Goal: Task Accomplishment & Management: Complete application form

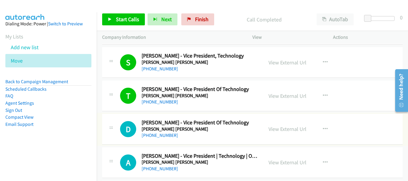
click at [163, 135] on link "+91 98878 74008" at bounding box center [160, 136] width 36 height 6
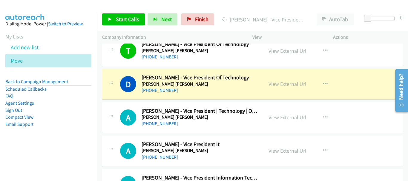
scroll to position [1493, 0]
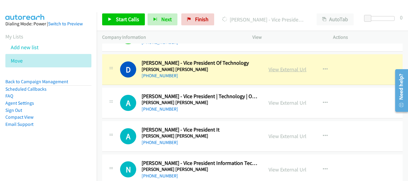
click at [269, 70] on link "View External Url" at bounding box center [288, 69] width 38 height 7
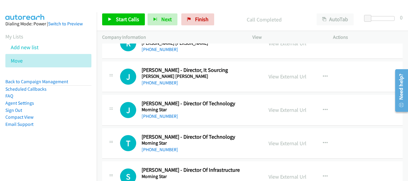
scroll to position [2210, 0]
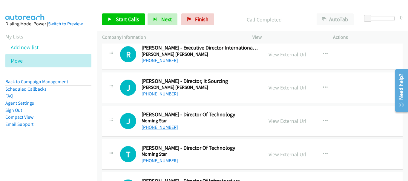
click at [158, 129] on link "+91 98200 90521" at bounding box center [160, 128] width 36 height 6
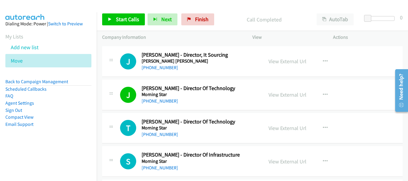
scroll to position [2240, 0]
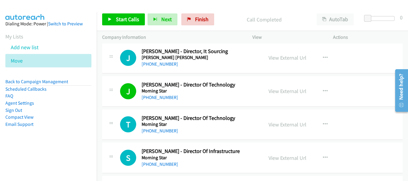
click at [163, 134] on div "+91 99693 35419" at bounding box center [200, 131] width 116 height 7
click at [165, 131] on link "+91 99693 35419" at bounding box center [160, 131] width 36 height 6
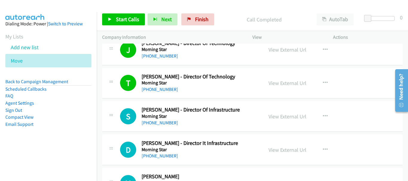
scroll to position [2300, 0]
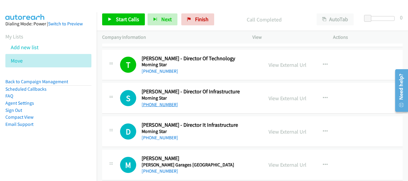
click at [168, 105] on link "+91 76663 00300" at bounding box center [160, 105] width 36 height 6
click at [162, 139] on link "+91 98339 48958" at bounding box center [160, 138] width 36 height 6
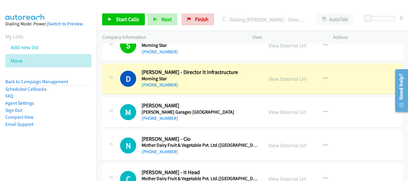
scroll to position [2359, 0]
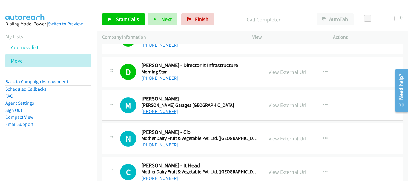
click at [161, 113] on link "+91 93272 32100" at bounding box center [160, 112] width 36 height 6
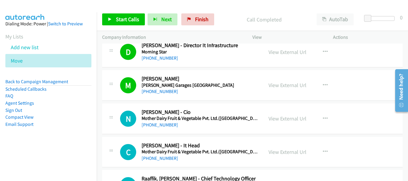
scroll to position [2389, 0]
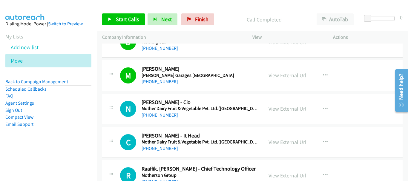
click at [173, 114] on link "+91 88268 95896" at bounding box center [160, 115] width 36 height 6
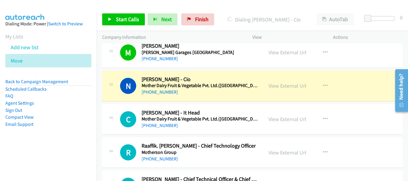
scroll to position [2419, 0]
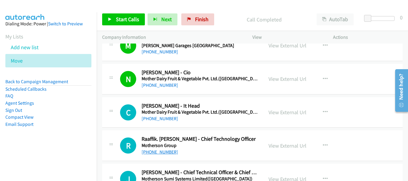
click at [157, 149] on link "+91 89567 75299" at bounding box center [160, 152] width 36 height 6
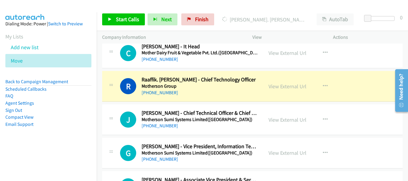
scroll to position [2479, 0]
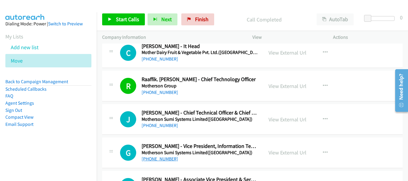
click at [161, 160] on link "+91 98102 01740" at bounding box center [160, 159] width 36 height 6
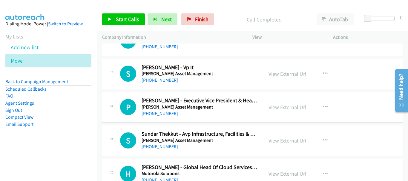
scroll to position [2598, 0]
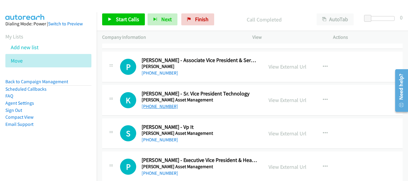
click at [168, 108] on link "+91 98193 72947" at bounding box center [160, 107] width 36 height 6
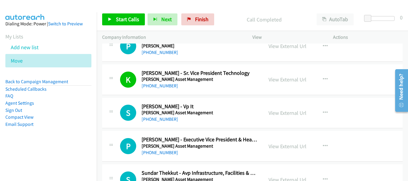
scroll to position [2628, 0]
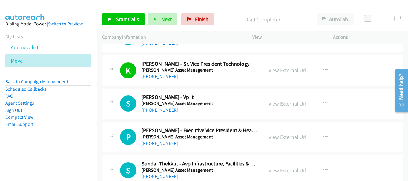
click at [169, 112] on link "+91 93242 92105" at bounding box center [160, 110] width 36 height 6
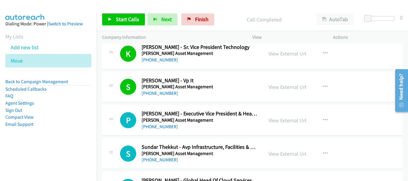
scroll to position [2658, 0]
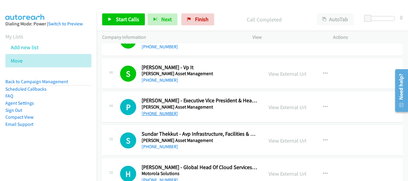
click at [170, 115] on link "+91 91674 00273" at bounding box center [160, 114] width 36 height 6
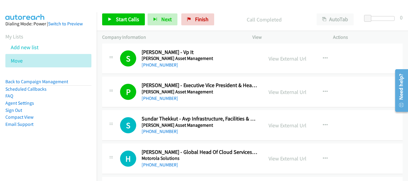
scroll to position [2688, 0]
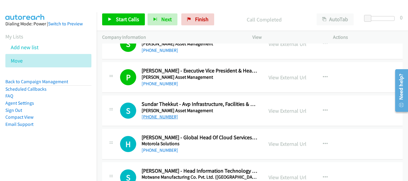
click at [167, 115] on link "+91 98199 50041" at bounding box center [160, 117] width 36 height 6
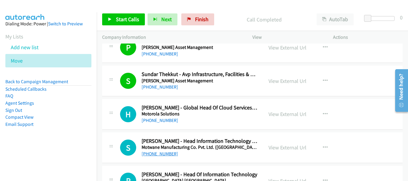
click at [166, 153] on link "+91 99755 55240" at bounding box center [160, 154] width 36 height 6
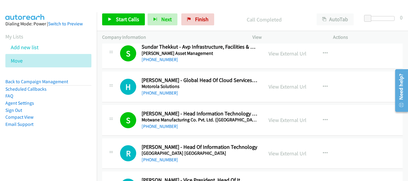
scroll to position [2778, 0]
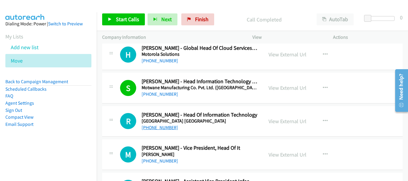
click at [162, 126] on link "+91 98767 88346" at bounding box center [160, 128] width 36 height 6
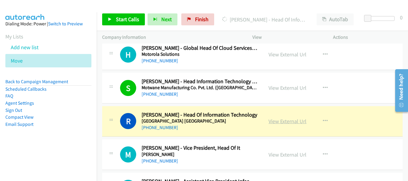
click at [271, 121] on link "View External Url" at bounding box center [288, 121] width 38 height 7
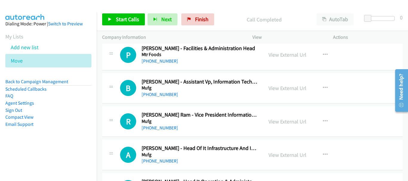
scroll to position [5881, 0]
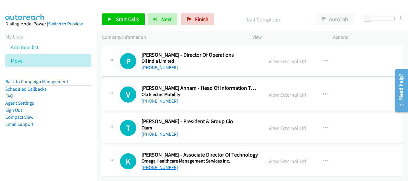
click at [155, 165] on link "+91 99400 64023" at bounding box center [160, 168] width 36 height 6
click at [164, 131] on link "+91 81783 22718" at bounding box center [160, 134] width 36 height 6
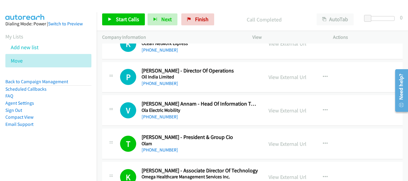
scroll to position [5851, 0]
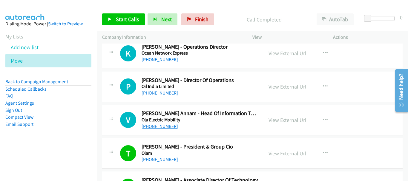
click at [164, 127] on link "+91 99720 35123" at bounding box center [160, 127] width 36 height 6
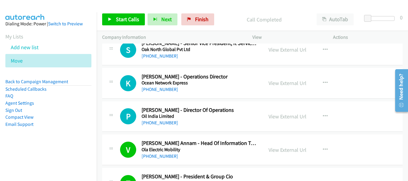
scroll to position [5792, 0]
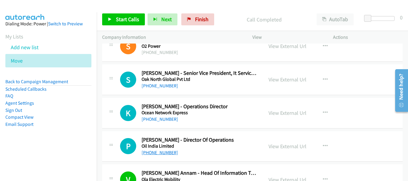
click at [170, 152] on link "+91 94350 38673" at bounding box center [160, 153] width 36 height 6
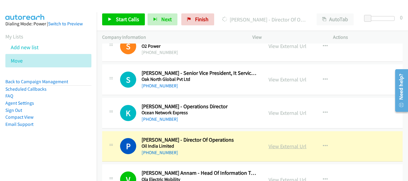
click at [283, 144] on link "View External Url" at bounding box center [288, 146] width 38 height 7
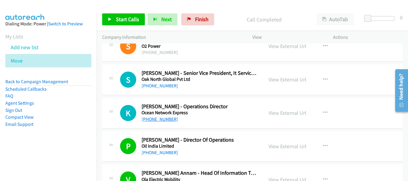
click at [167, 119] on link "+91 22 6215 3710" at bounding box center [160, 119] width 36 height 6
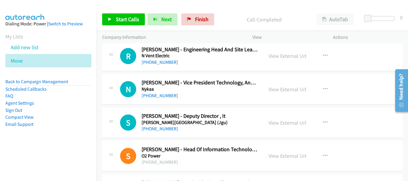
scroll to position [5672, 0]
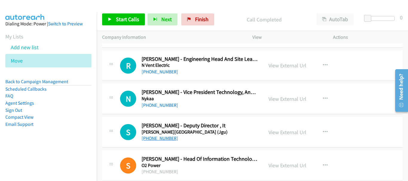
click at [161, 139] on link "+91 74196 56530" at bounding box center [160, 139] width 36 height 6
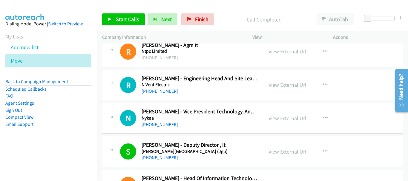
scroll to position [5642, 0]
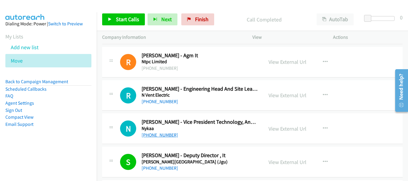
click at [159, 136] on link "+91 98715 33408" at bounding box center [160, 135] width 36 height 6
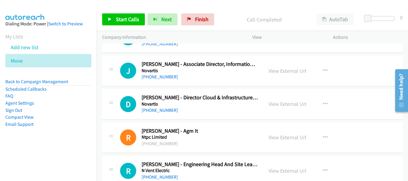
scroll to position [5553, 0]
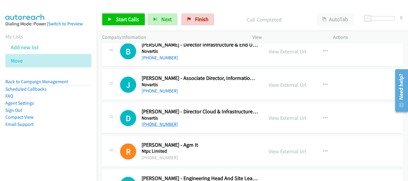
click at [159, 125] on link "+91 85750 12478" at bounding box center [160, 125] width 36 height 6
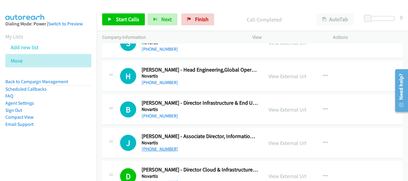
scroll to position [5493, 0]
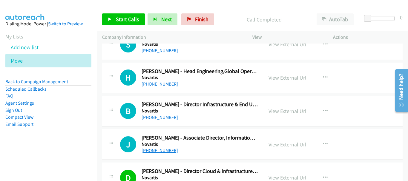
click at [161, 151] on link "+91 40 6758 1000" at bounding box center [160, 151] width 36 height 6
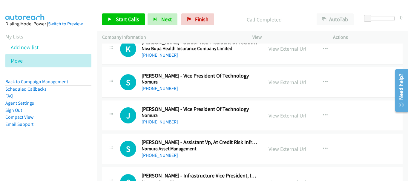
scroll to position [5254, 0]
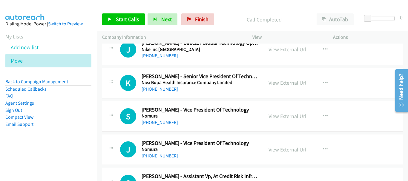
click at [156, 155] on link "+91 96198 33226" at bounding box center [160, 156] width 36 height 6
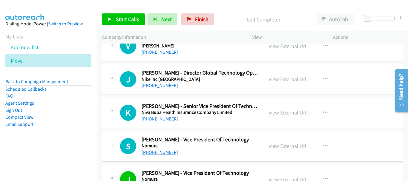
click at [159, 151] on link "+91 99308 60205" at bounding box center [160, 153] width 36 height 6
click at [174, 123] on div "K Callback Scheduled Kandarp Kant - Senior Vice President Of Technology Niva Bu…" at bounding box center [252, 113] width 300 height 31
click at [170, 121] on link "+91 81301 03696" at bounding box center [160, 119] width 36 height 6
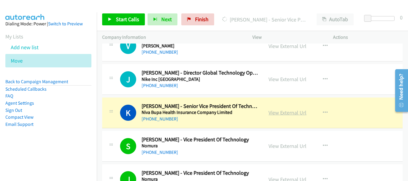
click at [298, 113] on link "View External Url" at bounding box center [288, 112] width 38 height 7
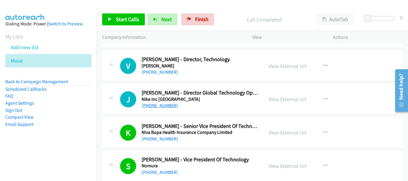
scroll to position [5194, 0]
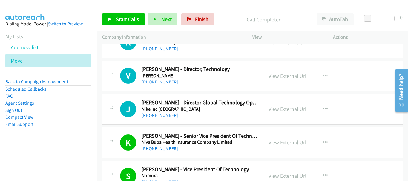
click at [157, 114] on link "+91 99710 08265" at bounding box center [160, 116] width 36 height 6
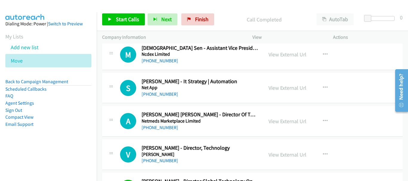
scroll to position [5135, 0]
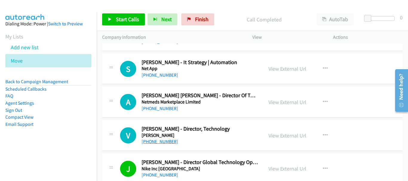
click at [170, 142] on link "+91 99230 71274" at bounding box center [160, 142] width 36 height 6
click at [168, 109] on link "+91 98401 72930" at bounding box center [160, 109] width 36 height 6
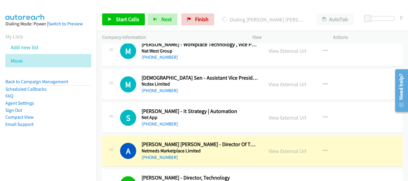
scroll to position [5075, 0]
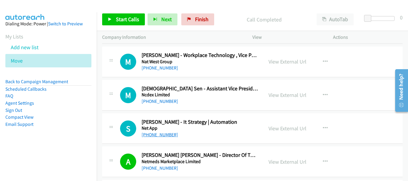
click at [170, 137] on link "+91 98455 17411" at bounding box center [160, 135] width 36 height 6
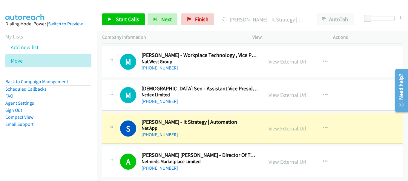
click at [281, 128] on link "View External Url" at bounding box center [288, 128] width 38 height 7
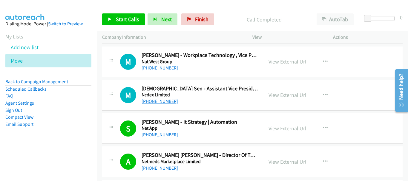
click at [159, 102] on link "+91 98190 69766" at bounding box center [160, 102] width 36 height 6
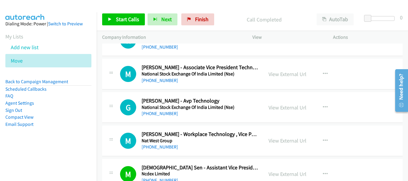
scroll to position [4985, 0]
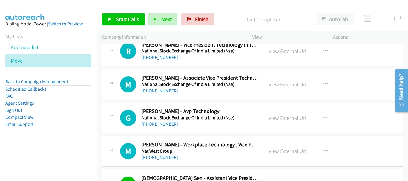
click at [163, 122] on link "+91 98802 89438" at bounding box center [160, 124] width 36 height 6
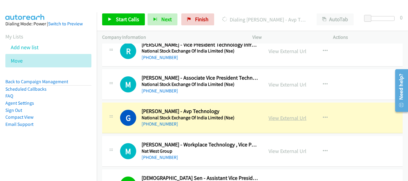
click at [285, 119] on link "View External Url" at bounding box center [288, 118] width 38 height 7
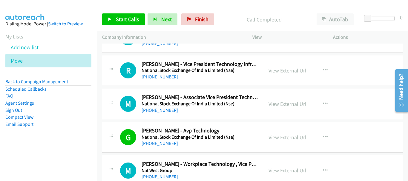
scroll to position [4955, 0]
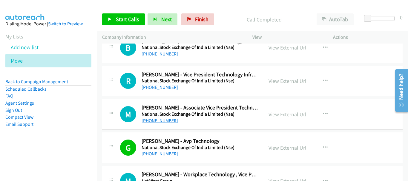
click at [168, 122] on link "+91 98992 25568" at bounding box center [160, 121] width 36 height 6
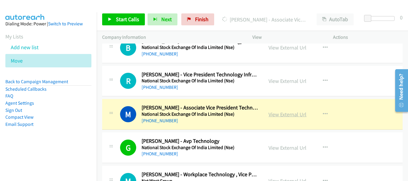
click at [293, 117] on link "View External Url" at bounding box center [288, 114] width 38 height 7
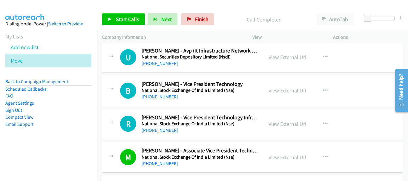
scroll to position [4896, 0]
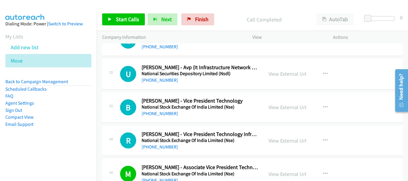
click at [175, 145] on div "+91 93241 01174" at bounding box center [200, 147] width 116 height 7
click at [166, 143] on h5 "National Stock Exchange Of India Limited (Nse)" at bounding box center [200, 141] width 116 height 6
click at [166, 144] on link "+91 93241 01174" at bounding box center [160, 147] width 36 height 6
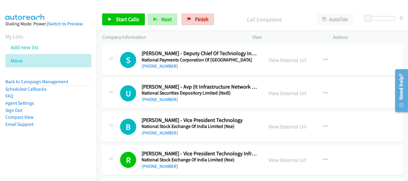
scroll to position [4866, 0]
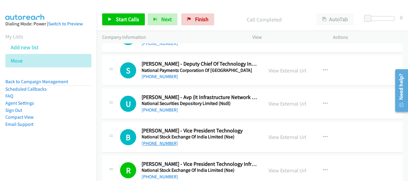
click at [164, 143] on link "+91 90042 24605" at bounding box center [160, 144] width 36 height 6
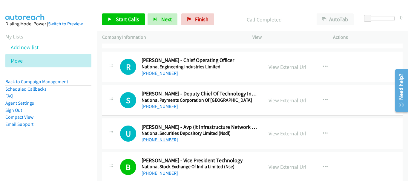
click at [153, 141] on link "+91 98202 16061" at bounding box center [160, 140] width 36 height 6
click at [157, 143] on link "+91 98202 16061" at bounding box center [160, 140] width 36 height 6
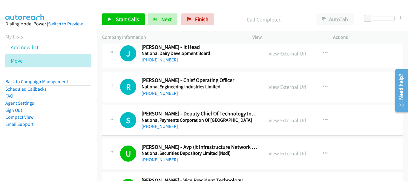
scroll to position [4806, 0]
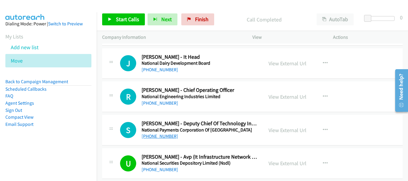
click at [162, 138] on link "+91 96861 13949" at bounding box center [160, 137] width 36 height 6
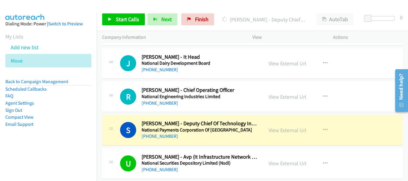
click at [285, 126] on div "View External Url View External Url Schedule/Manage Callback Start Calls Here R…" at bounding box center [306, 130] width 86 height 20
click at [284, 129] on link "View External Url" at bounding box center [288, 130] width 38 height 7
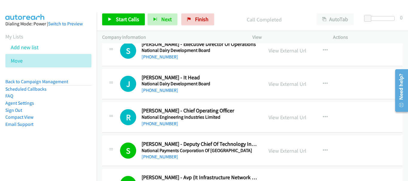
scroll to position [4776, 0]
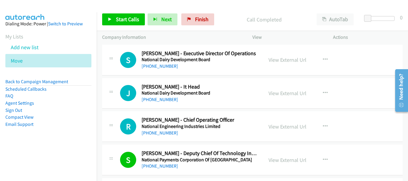
click at [170, 137] on div "R Callback Scheduled Rajan Jain - Chief Operating Officer National Engineering …" at bounding box center [252, 126] width 300 height 31
click at [153, 132] on link "+91 93275 93752" at bounding box center [160, 133] width 36 height 6
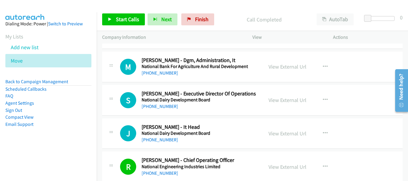
scroll to position [4746, 0]
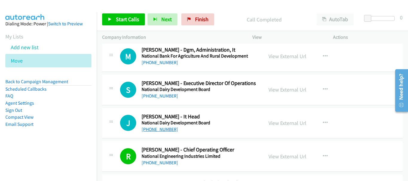
click at [162, 128] on link "+91 98113 06187" at bounding box center [160, 130] width 36 height 6
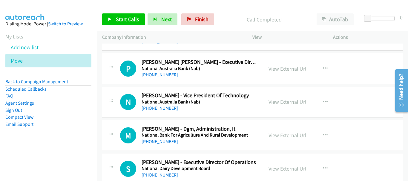
scroll to position [4657, 0]
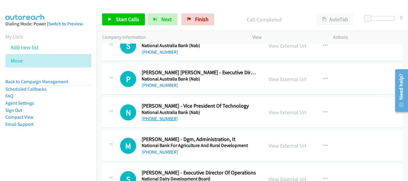
click at [171, 119] on link "+91 97169 65513" at bounding box center [160, 119] width 36 height 6
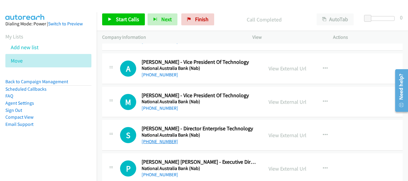
scroll to position [4597, 0]
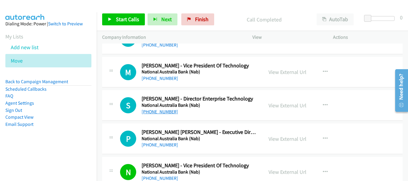
click at [160, 113] on link "+91 85859 66125" at bounding box center [160, 112] width 36 height 6
click at [169, 111] on link "+91 85859 66125" at bounding box center [160, 112] width 36 height 6
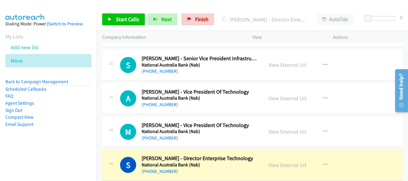
scroll to position [4567, 0]
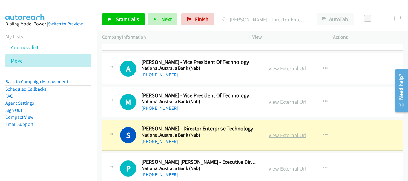
click at [283, 136] on link "View External Url" at bounding box center [288, 135] width 38 height 7
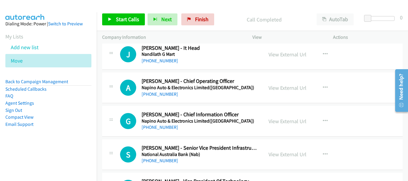
scroll to position [4418, 0]
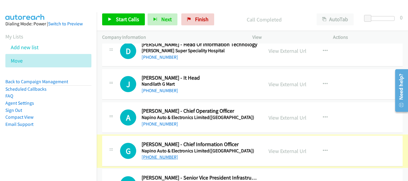
click at [168, 157] on link "+91 88000 92075" at bounding box center [160, 157] width 36 height 6
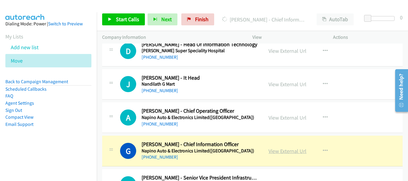
click at [295, 151] on link "View External Url" at bounding box center [288, 151] width 38 height 7
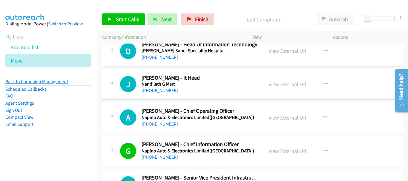
click at [55, 81] on link "Back to Campaign Management" at bounding box center [36, 82] width 63 height 6
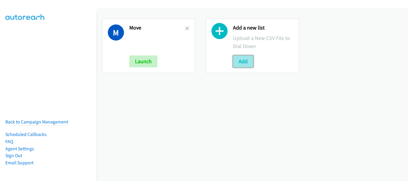
click at [236, 64] on button "Add" at bounding box center [243, 62] width 20 height 12
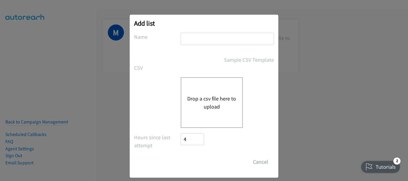
click at [235, 42] on input "text" at bounding box center [227, 39] width 93 height 12
type input "Move 1"
click at [217, 92] on div "Drop a csv file here to upload" at bounding box center [212, 102] width 62 height 51
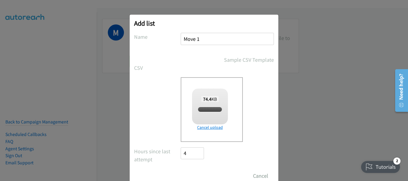
checkbox input "true"
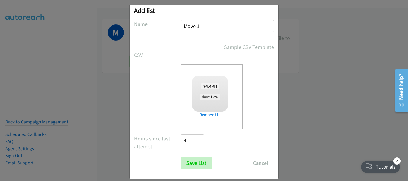
scroll to position [20, 0]
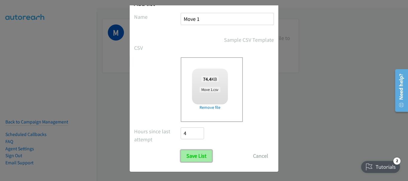
click at [200, 159] on input "Save List" at bounding box center [196, 156] width 31 height 12
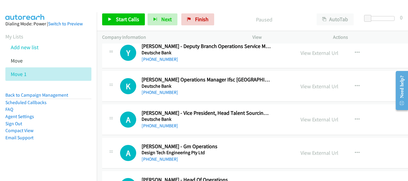
scroll to position [119, 0]
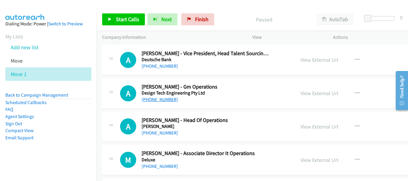
click at [165, 100] on link "[PHONE_NUMBER]" at bounding box center [160, 100] width 36 height 6
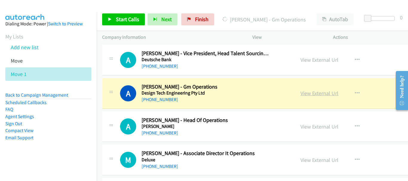
click at [303, 94] on link "View External Url" at bounding box center [319, 93] width 38 height 7
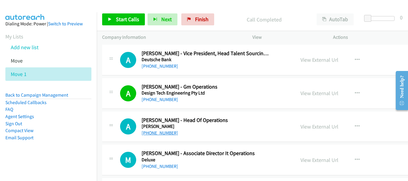
click at [165, 132] on link "[PHONE_NUMBER]" at bounding box center [160, 133] width 36 height 6
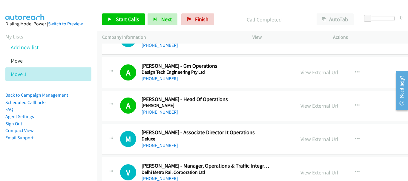
scroll to position [149, 0]
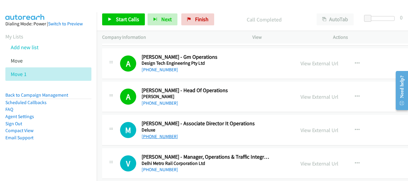
click at [154, 135] on link "[PHONE_NUMBER]" at bounding box center [160, 137] width 36 height 6
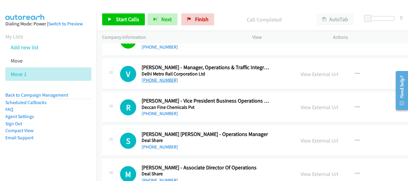
scroll to position [269, 0]
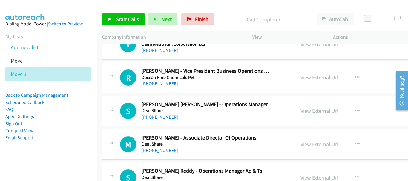
click at [166, 115] on link "[PHONE_NUMBER]" at bounding box center [160, 117] width 36 height 6
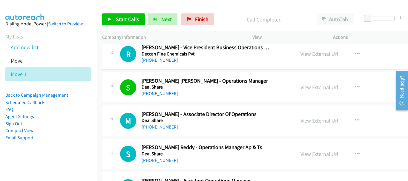
scroll to position [299, 0]
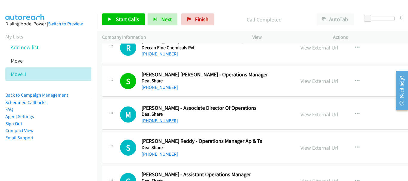
click at [168, 121] on link "[PHONE_NUMBER]" at bounding box center [160, 121] width 36 height 6
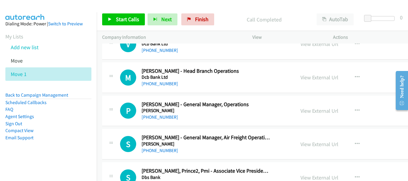
scroll to position [508, 0]
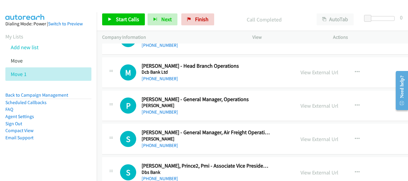
click at [165, 115] on div "[PHONE_NUMBER]" at bounding box center [206, 112] width 129 height 7
click at [166, 110] on link "[PHONE_NUMBER]" at bounding box center [160, 112] width 36 height 6
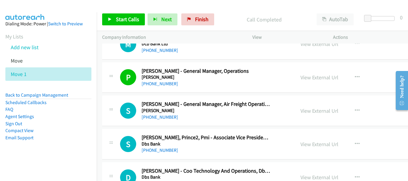
scroll to position [568, 0]
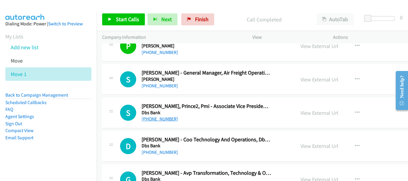
click at [166, 121] on link "[PHONE_NUMBER]" at bounding box center [160, 119] width 36 height 6
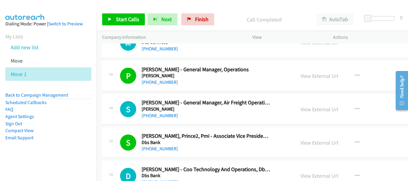
scroll to position [597, 0]
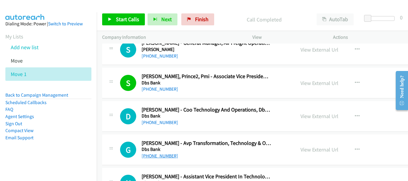
click at [164, 153] on link "+91 89198 35501" at bounding box center [160, 156] width 36 height 6
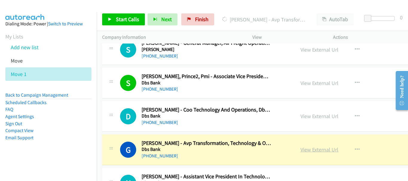
click at [309, 149] on link "View External Url" at bounding box center [319, 149] width 38 height 7
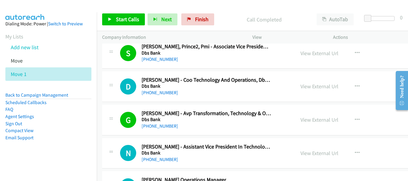
scroll to position [657, 0]
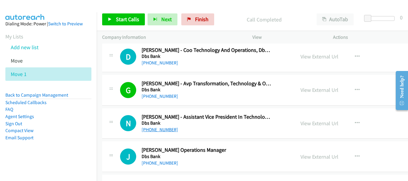
click at [165, 130] on link "+91 95855 10373" at bounding box center [160, 130] width 36 height 6
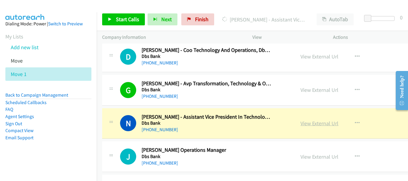
click at [302, 125] on link "View External Url" at bounding box center [319, 123] width 38 height 7
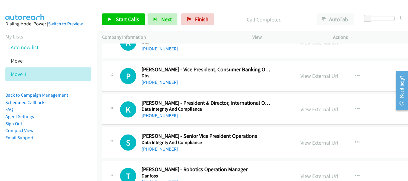
scroll to position [866, 0]
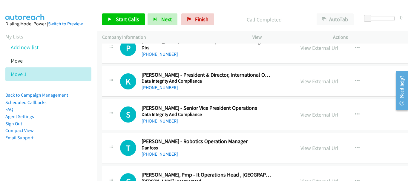
click at [165, 122] on link "+91 98869 87620" at bounding box center [160, 121] width 36 height 6
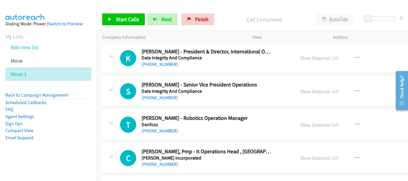
scroll to position [896, 0]
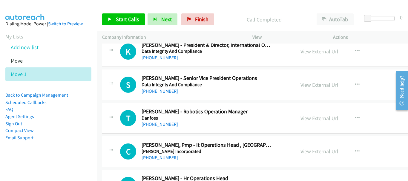
click at [163, 161] on div "+91 99303 89591" at bounding box center [206, 157] width 129 height 7
click at [164, 158] on link "+91 99303 89591" at bounding box center [160, 158] width 36 height 6
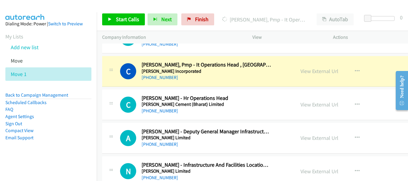
scroll to position [986, 0]
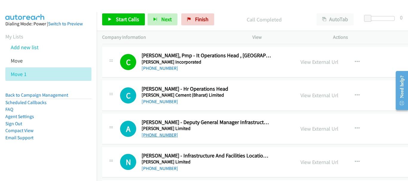
click at [154, 133] on link "+91 98737 81233" at bounding box center [160, 135] width 36 height 6
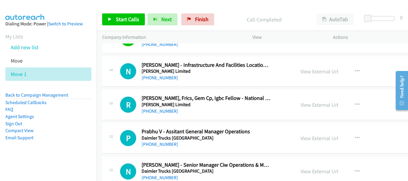
scroll to position [1105, 0]
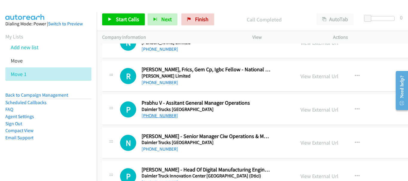
click at [167, 114] on link "+91 94436 20061" at bounding box center [160, 116] width 36 height 6
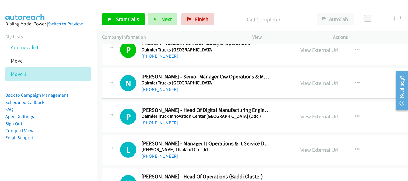
scroll to position [1195, 0]
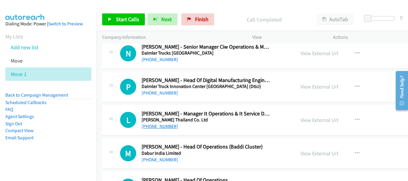
click at [171, 125] on link "+91 95600 45197" at bounding box center [160, 127] width 36 height 6
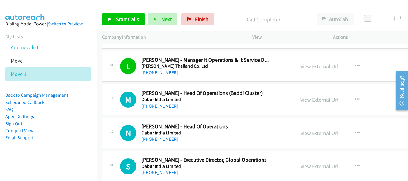
scroll to position [1255, 0]
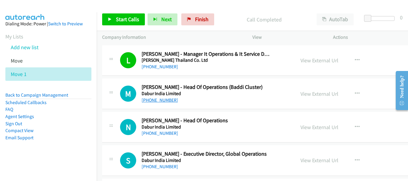
click at [168, 99] on link "+91 98555 83089" at bounding box center [160, 100] width 36 height 6
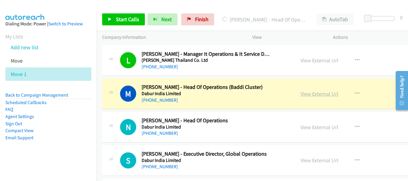
click at [308, 95] on link "View External Url" at bounding box center [319, 94] width 38 height 7
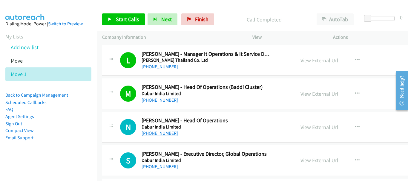
click at [165, 132] on link "+91 70423 18885" at bounding box center [160, 134] width 36 height 6
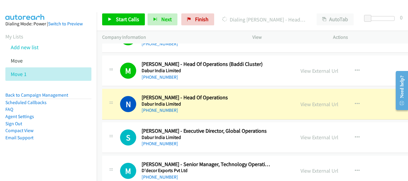
scroll to position [1284, 0]
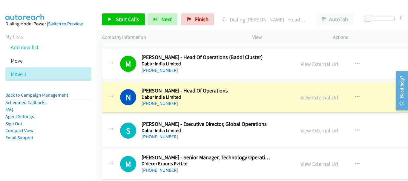
click at [316, 98] on link "View External Url" at bounding box center [319, 97] width 38 height 7
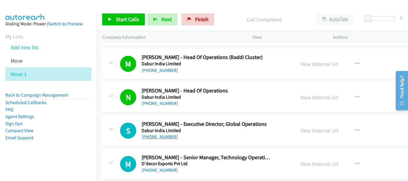
click at [153, 136] on link "+91 90046 90485" at bounding box center [160, 137] width 36 height 6
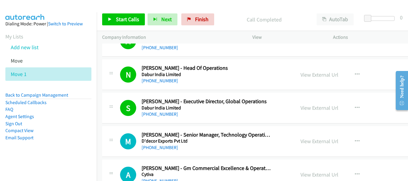
scroll to position [1344, 0]
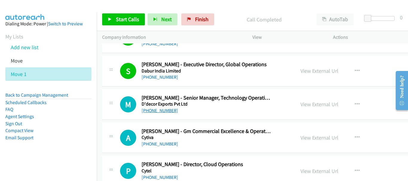
click at [163, 112] on link "+91 84118 25789" at bounding box center [160, 111] width 36 height 6
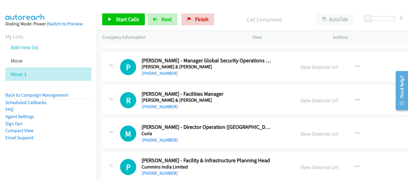
scroll to position [1583, 0]
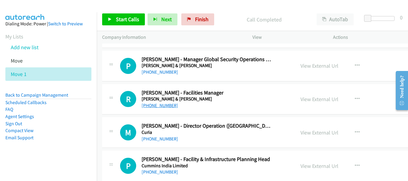
click at [172, 106] on link "+91 99902 50000" at bounding box center [160, 106] width 36 height 6
click at [154, 140] on link "+91 98206 11797" at bounding box center [160, 139] width 36 height 6
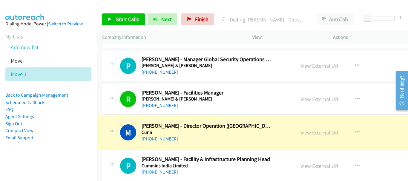
click at [300, 132] on link "View External Url" at bounding box center [319, 132] width 38 height 7
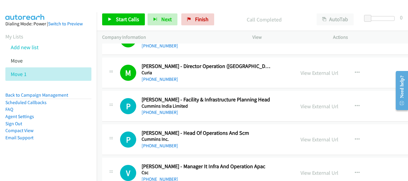
scroll to position [1673, 0]
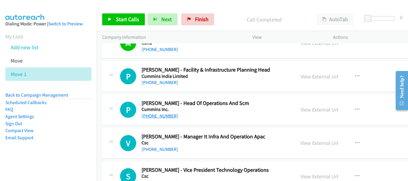
click at [166, 116] on link "+91 98814 66388" at bounding box center [160, 116] width 36 height 6
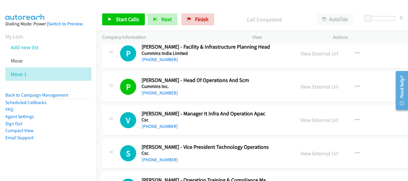
scroll to position [1732, 0]
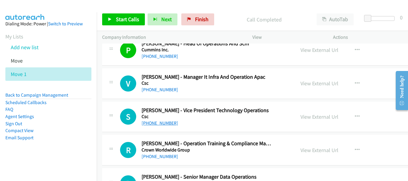
click at [160, 122] on link "+91 99534 35508" at bounding box center [160, 123] width 36 height 6
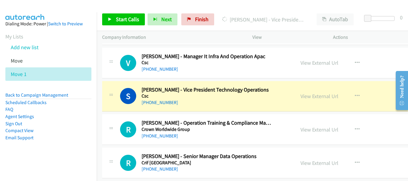
scroll to position [1762, 0]
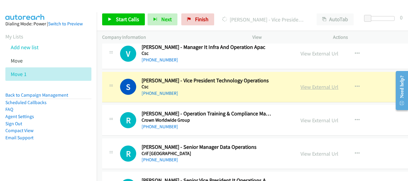
click at [302, 88] on link "View External Url" at bounding box center [319, 87] width 38 height 7
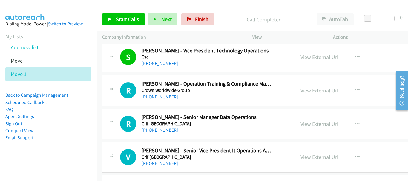
scroll to position [1822, 0]
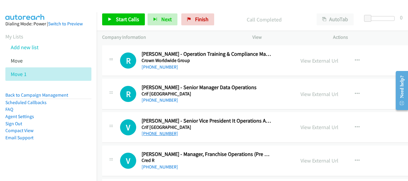
click at [165, 134] on link "+91 98209 78455" at bounding box center [160, 134] width 36 height 6
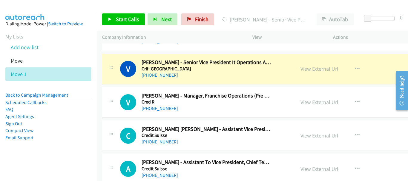
scroll to position [1882, 0]
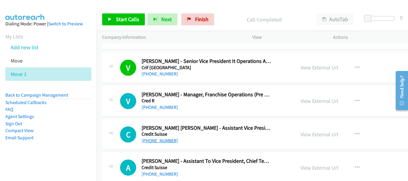
click at [164, 140] on link "+91 98857 44459" at bounding box center [160, 141] width 36 height 6
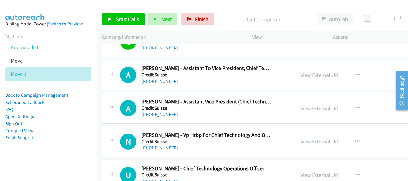
scroll to position [2001, 0]
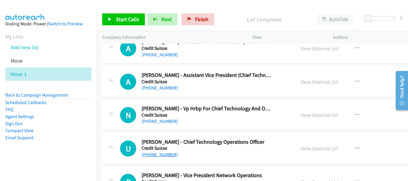
click at [163, 157] on link "+91 77570 04770" at bounding box center [160, 155] width 36 height 6
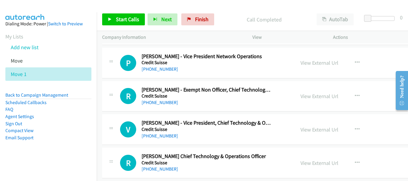
scroll to position [2121, 0]
click at [168, 134] on link "+91 99236 32094" at bounding box center [160, 136] width 36 height 6
click at [169, 133] on link "+91 99236 32094" at bounding box center [160, 136] width 36 height 6
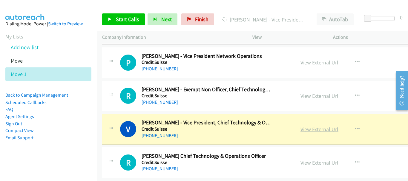
click at [311, 130] on link "View External Url" at bounding box center [319, 129] width 38 height 7
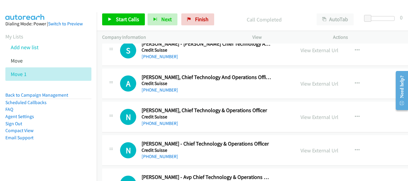
scroll to position [2330, 0]
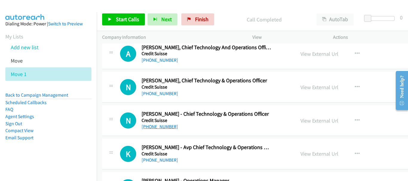
click at [159, 128] on link "+91 79722 09115" at bounding box center [160, 127] width 36 height 6
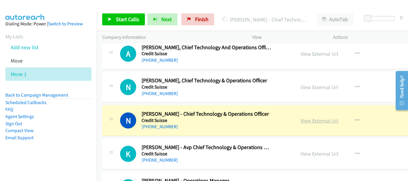
click at [305, 119] on link "View External Url" at bounding box center [319, 120] width 38 height 7
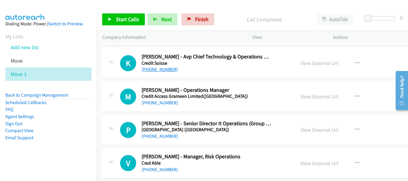
scroll to position [2449, 0]
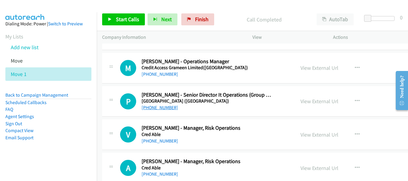
click at [165, 108] on link "+91 98677 30510" at bounding box center [160, 108] width 36 height 6
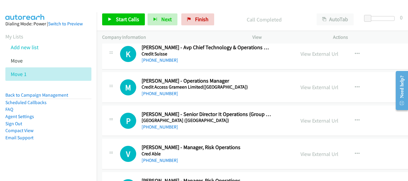
scroll to position [2419, 0]
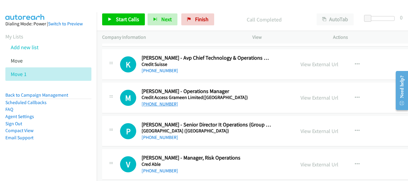
click at [157, 105] on link "+91 99031 34444" at bounding box center [160, 104] width 36 height 6
click at [168, 138] on link "+91 98677 30510" at bounding box center [160, 138] width 36 height 6
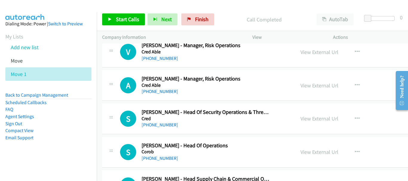
scroll to position [2539, 0]
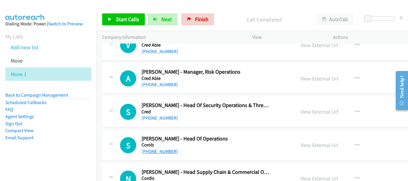
click at [157, 151] on link "+91 90049 63456" at bounding box center [160, 152] width 36 height 6
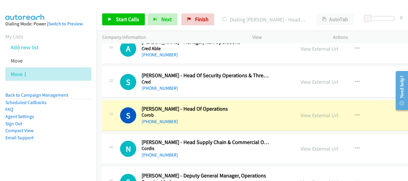
scroll to position [2629, 0]
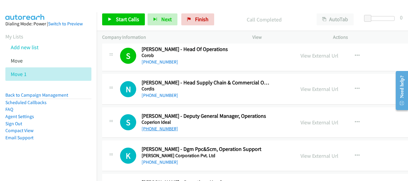
click at [169, 130] on link "+91 97111 38118" at bounding box center [160, 129] width 36 height 6
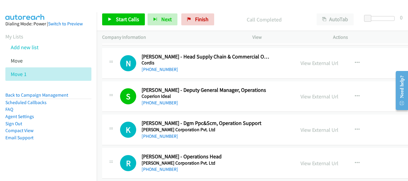
scroll to position [2658, 0]
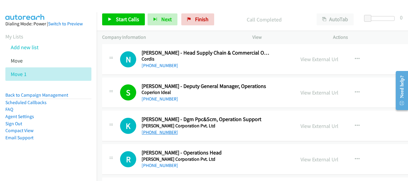
click at [168, 134] on link "+91 97654 01519" at bounding box center [160, 133] width 36 height 6
click at [158, 163] on link "+91 78755 70877" at bounding box center [160, 166] width 36 height 6
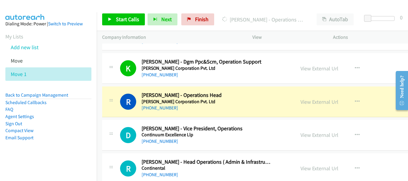
scroll to position [2718, 0]
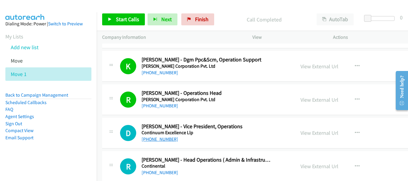
click at [164, 137] on link "+91 99157 17779" at bounding box center [160, 140] width 36 height 6
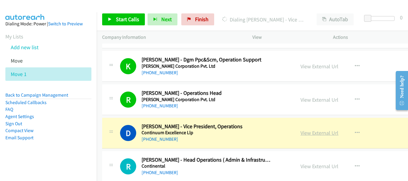
click at [311, 134] on link "View External Url" at bounding box center [319, 133] width 38 height 7
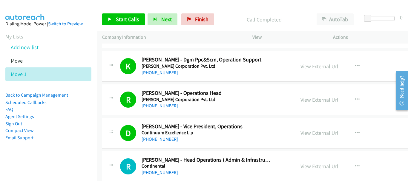
scroll to position [2748, 0]
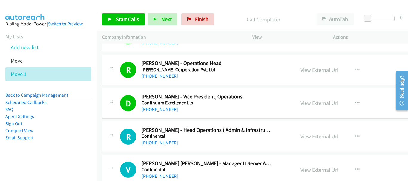
click at [167, 142] on link "+91 93262 62333" at bounding box center [160, 143] width 36 height 6
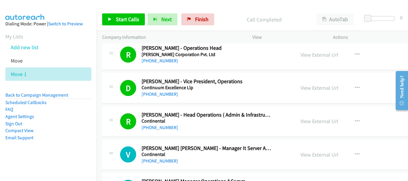
scroll to position [2778, 0]
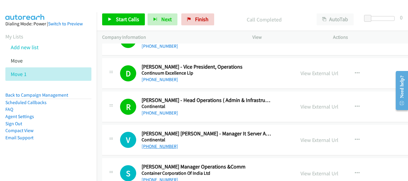
click at [154, 145] on link "+91 94560 35813" at bounding box center [160, 147] width 36 height 6
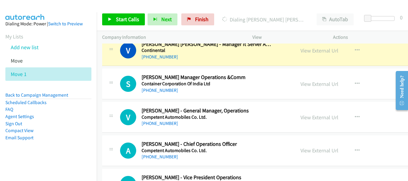
scroll to position [2838, 0]
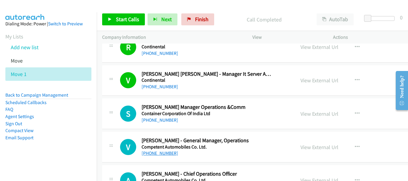
click at [166, 156] on link "+91 95827 97739" at bounding box center [160, 154] width 36 height 6
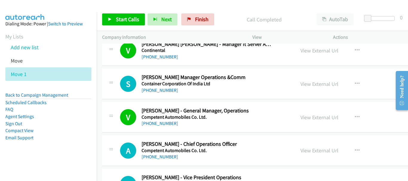
click at [154, 160] on div "+91 98765 33900" at bounding box center [206, 157] width 129 height 7
click at [155, 157] on link "+91 98765 33900" at bounding box center [160, 157] width 36 height 6
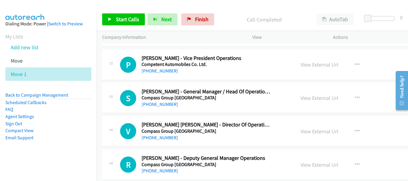
scroll to position [2957, 0]
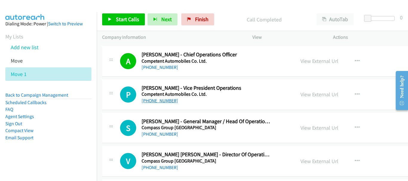
click at [163, 101] on link "+91 79770 95901" at bounding box center [160, 101] width 36 height 6
click at [160, 134] on link "+91 95506 10004" at bounding box center [160, 134] width 36 height 6
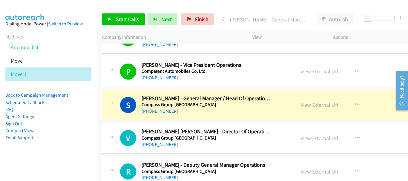
scroll to position [2987, 0]
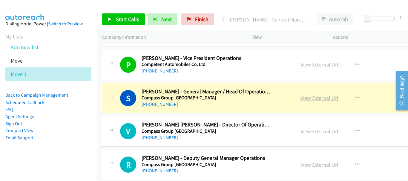
click at [305, 99] on link "View External Url" at bounding box center [319, 98] width 38 height 7
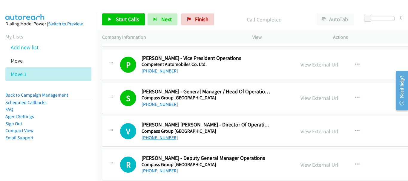
click at [173, 139] on link "+91 99628 37263" at bounding box center [160, 138] width 36 height 6
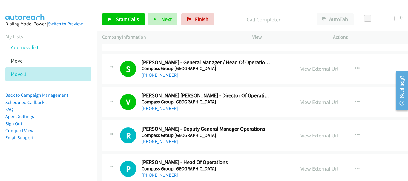
scroll to position [3047, 0]
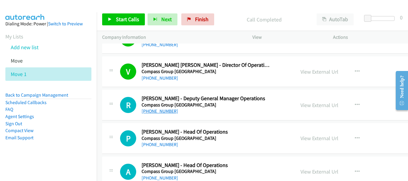
click at [163, 111] on link "+91 98717 86949" at bounding box center [160, 111] width 36 height 6
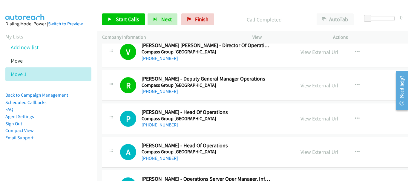
scroll to position [3077, 0]
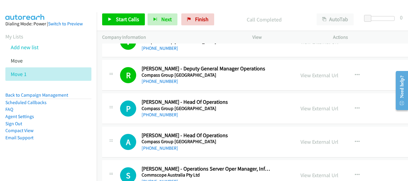
click at [175, 116] on div "+91 74288 96476" at bounding box center [206, 114] width 129 height 7
click at [169, 116] on link "+91 74288 96476" at bounding box center [160, 115] width 36 height 6
click at [153, 150] on link "+91 75079 90077" at bounding box center [160, 148] width 36 height 6
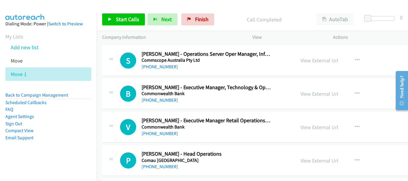
scroll to position [3221, 0]
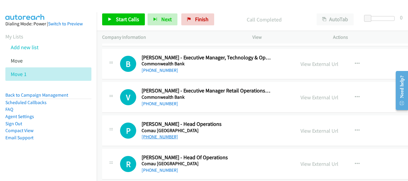
click at [166, 137] on link "[PHONE_NUMBER]" at bounding box center [160, 137] width 36 height 6
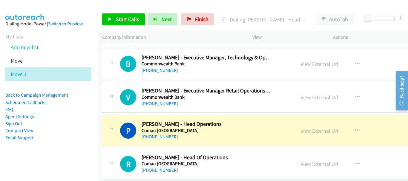
click at [307, 132] on link "View External Url" at bounding box center [319, 131] width 38 height 7
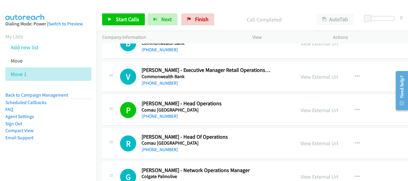
scroll to position [3251, 0]
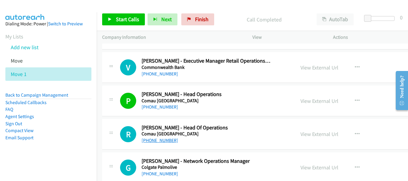
click at [170, 141] on link "[PHONE_NUMBER]" at bounding box center [160, 141] width 36 height 6
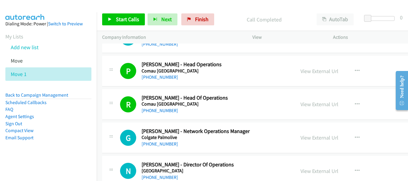
scroll to position [3311, 0]
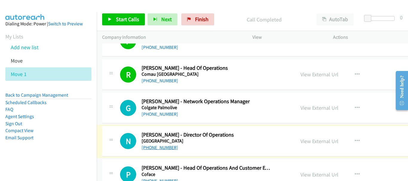
click at [159, 147] on link "[PHONE_NUMBER]" at bounding box center [160, 148] width 36 height 6
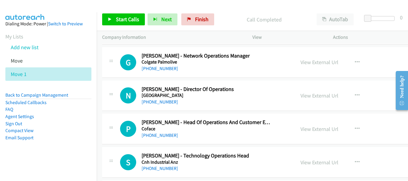
scroll to position [3371, 0]
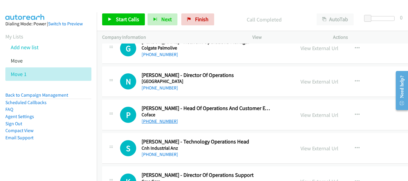
click at [156, 121] on link "[PHONE_NUMBER]" at bounding box center [160, 122] width 36 height 6
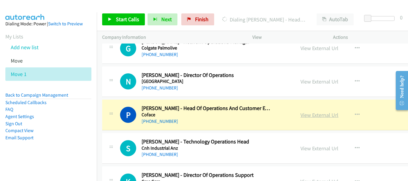
click at [318, 114] on link "View External Url" at bounding box center [319, 115] width 38 height 7
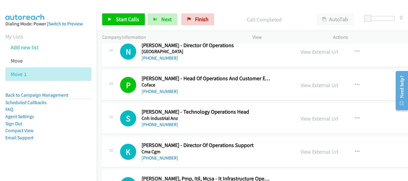
scroll to position [3431, 0]
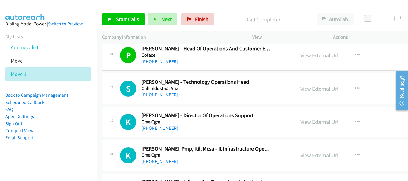
click at [166, 94] on link "[PHONE_NUMBER]" at bounding box center [160, 95] width 36 height 6
click at [165, 129] on link "[PHONE_NUMBER]" at bounding box center [160, 128] width 36 height 6
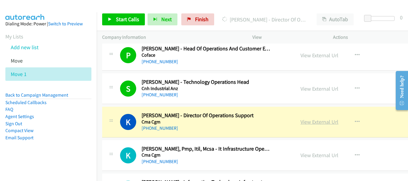
click at [312, 119] on link "View External Url" at bounding box center [319, 122] width 38 height 7
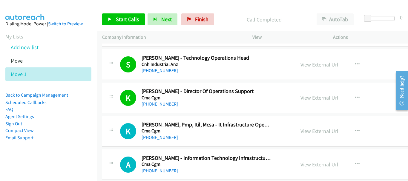
scroll to position [3490, 0]
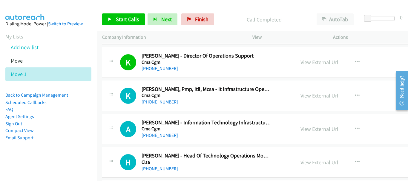
click at [165, 100] on link "[PHONE_NUMBER]" at bounding box center [160, 102] width 36 height 6
click at [161, 132] on div "[PHONE_NUMBER]" at bounding box center [206, 135] width 129 height 7
click at [168, 133] on link "[PHONE_NUMBER]" at bounding box center [160, 136] width 36 height 6
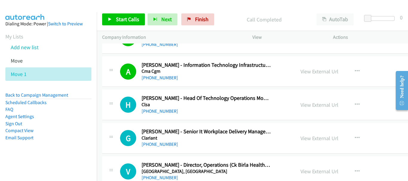
scroll to position [3550, 0]
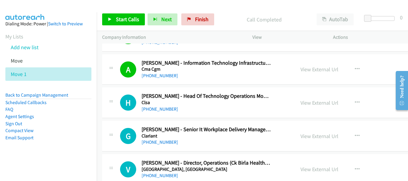
click at [157, 105] on h5 "Clsa" at bounding box center [206, 103] width 129 height 6
click at [157, 108] on link "[PHONE_NUMBER]" at bounding box center [160, 109] width 36 height 6
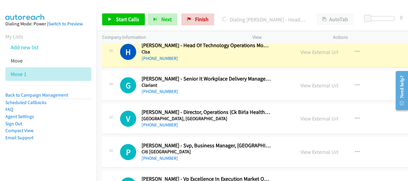
scroll to position [3610, 0]
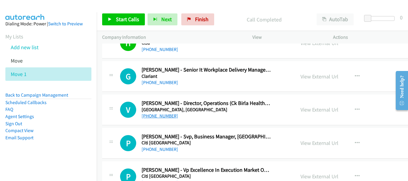
click at [172, 118] on link "+91 99997 68994" at bounding box center [160, 116] width 36 height 6
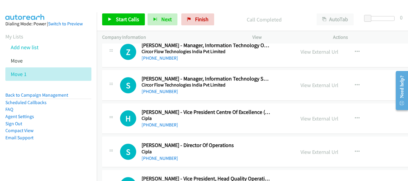
scroll to position [3879, 0]
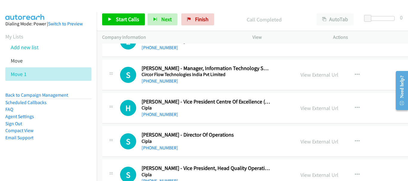
click at [155, 152] on div "S Callback Scheduled Shyambabu Senapati - Director Of Operations Cipla Asia/Cal…" at bounding box center [284, 141] width 364 height 31
click at [155, 149] on link "+91 98903 25175" at bounding box center [160, 148] width 36 height 6
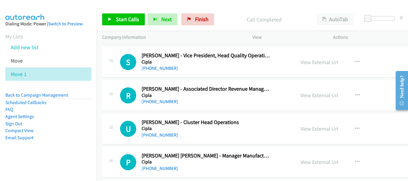
scroll to position [3998, 0]
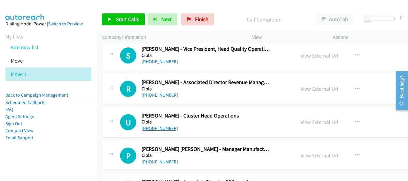
click at [163, 131] on link "+91 98811 25885" at bounding box center [160, 129] width 36 height 6
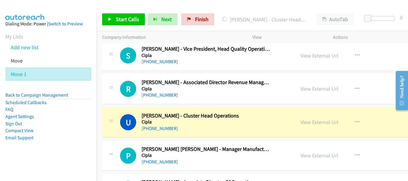
scroll to position [4028, 0]
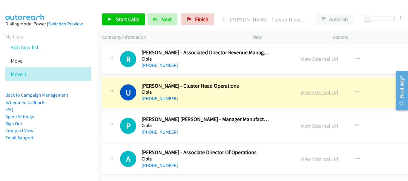
click at [304, 95] on link "View External Url" at bounding box center [319, 92] width 38 height 7
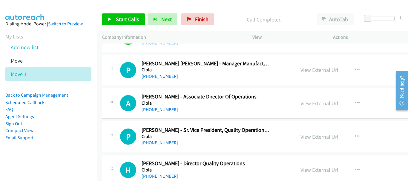
scroll to position [4088, 0]
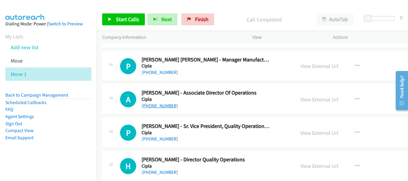
click at [163, 107] on link "+91 98007 77297" at bounding box center [160, 106] width 36 height 6
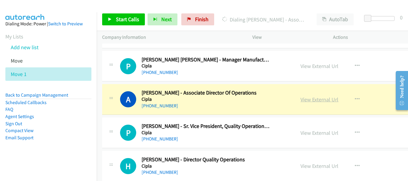
click at [303, 100] on link "View External Url" at bounding box center [319, 99] width 38 height 7
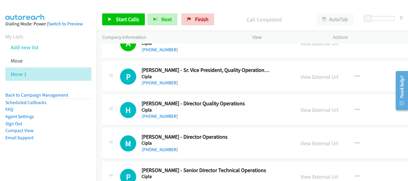
scroll to position [4147, 0]
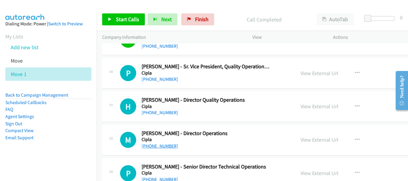
click at [171, 147] on link "+91 86707 08189" at bounding box center [160, 146] width 36 height 6
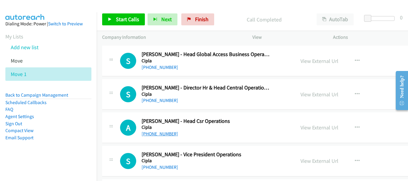
scroll to position [4356, 0]
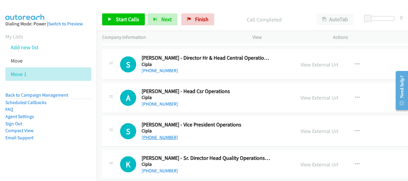
click at [159, 135] on link "+91 98050 02831" at bounding box center [160, 138] width 36 height 6
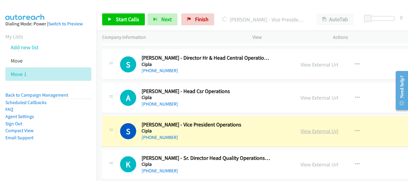
click at [308, 131] on link "View External Url" at bounding box center [319, 131] width 38 height 7
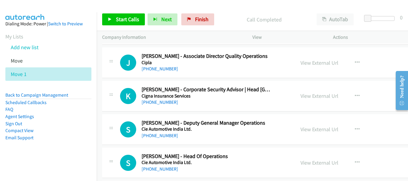
scroll to position [4536, 0]
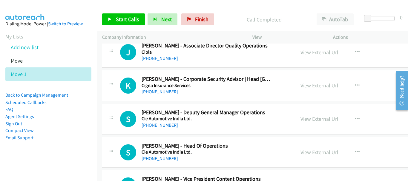
click at [167, 125] on link "+91 99104 40205" at bounding box center [160, 125] width 36 height 6
click at [172, 160] on link "+91 83800 25429" at bounding box center [160, 159] width 36 height 6
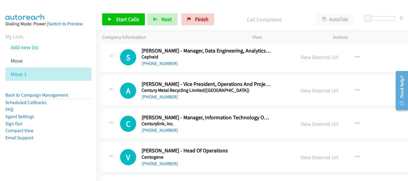
scroll to position [4775, 0]
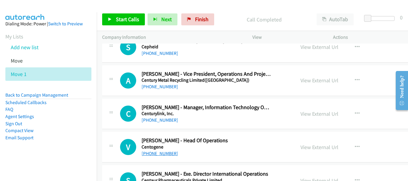
click at [159, 152] on link "+91 99111 91248" at bounding box center [160, 154] width 36 height 6
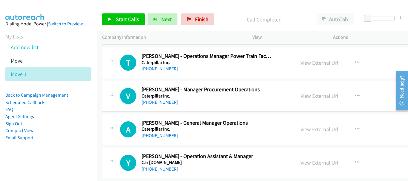
scroll to position [5253, 0]
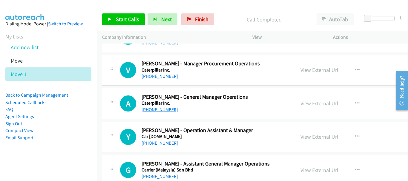
click at [172, 111] on link "+91 97900 51385" at bounding box center [160, 110] width 36 height 6
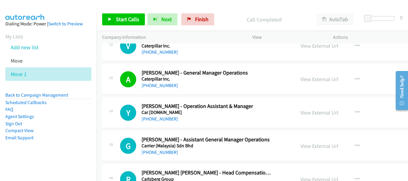
scroll to position [5282, 0]
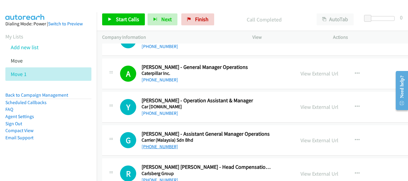
click at [164, 149] on link "+91 97295 95565" at bounding box center [160, 147] width 36 height 6
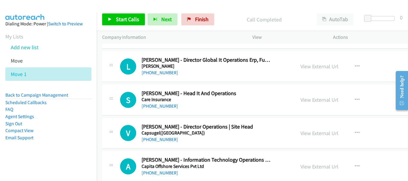
scroll to position [5462, 0]
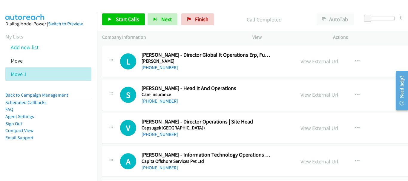
click at [168, 99] on link "+91 95822 10580" at bounding box center [160, 101] width 36 height 6
click at [172, 134] on link "+91 95604 44793" at bounding box center [160, 135] width 36 height 6
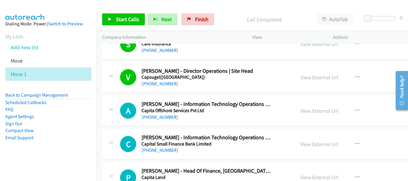
scroll to position [5521, 0]
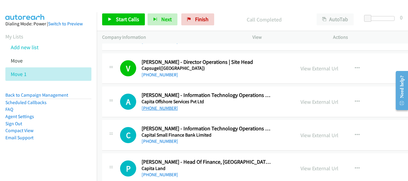
click at [169, 107] on link "+91 95688 29815" at bounding box center [160, 108] width 36 height 6
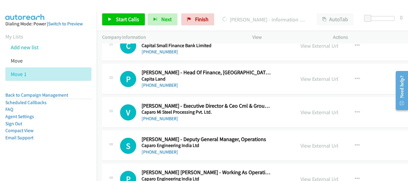
scroll to position [5641, 0]
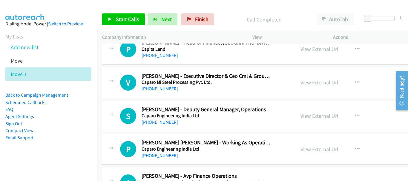
click at [158, 123] on link "+91 90499 90707" at bounding box center [160, 122] width 36 height 6
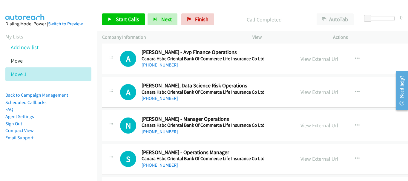
scroll to position [5790, 0]
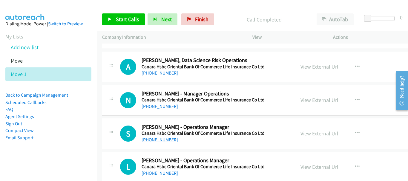
click at [159, 140] on link "+91 98313 15683" at bounding box center [160, 140] width 36 height 6
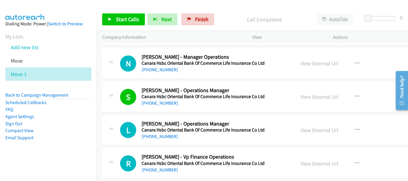
scroll to position [5850, 0]
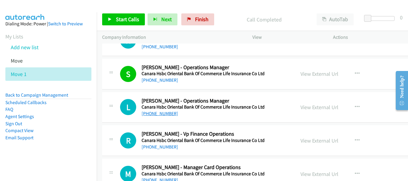
click at [169, 115] on link "+91 98452 45527" at bounding box center [160, 114] width 36 height 6
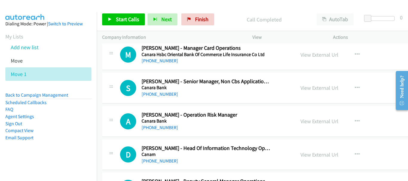
scroll to position [5999, 0]
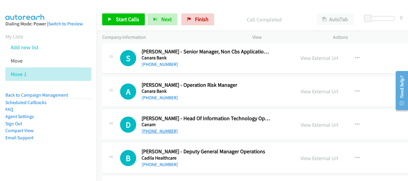
click at [157, 131] on link "+91 97801 87685" at bounding box center [160, 131] width 36 height 6
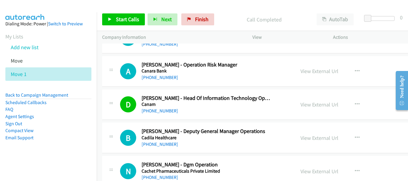
scroll to position [6029, 0]
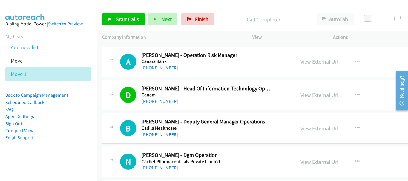
click at [165, 137] on link "+91 99740 51938" at bounding box center [160, 135] width 36 height 6
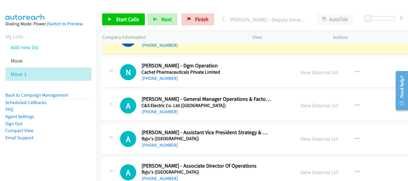
scroll to position [6089, 0]
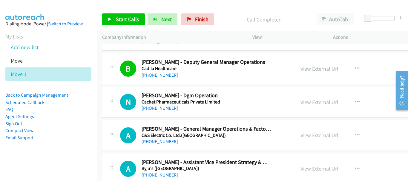
click at [165, 110] on link "+91 97807 42208" at bounding box center [160, 108] width 36 height 6
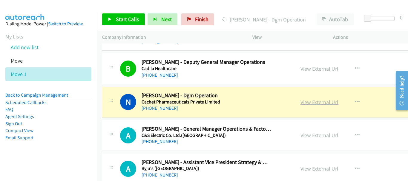
click at [304, 102] on link "View External Url" at bounding box center [319, 102] width 38 height 7
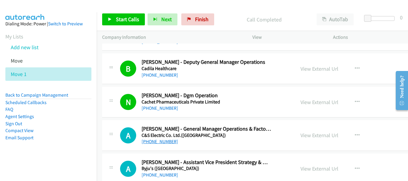
click at [159, 142] on link "+91 98186 37577" at bounding box center [160, 142] width 36 height 6
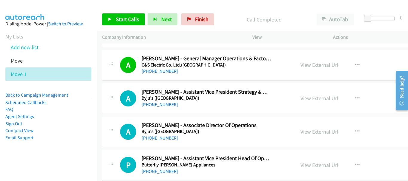
scroll to position [6149, 0]
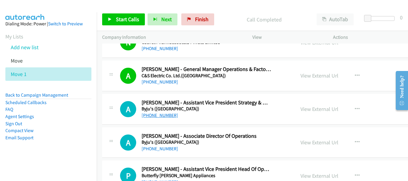
click at [164, 116] on link "+91 78996 20178" at bounding box center [160, 116] width 36 height 6
click at [169, 145] on div "+91 95389 03464" at bounding box center [206, 148] width 129 height 7
click at [167, 148] on link "+91 95389 03464" at bounding box center [160, 149] width 36 height 6
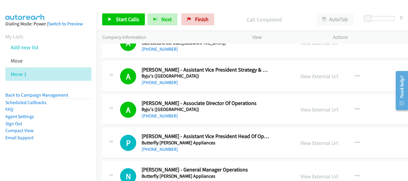
scroll to position [6208, 0]
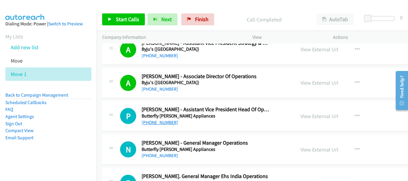
click at [160, 121] on link "+91 99406 50561" at bounding box center [160, 123] width 36 height 6
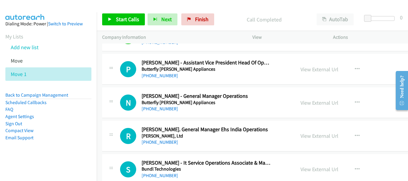
scroll to position [6268, 0]
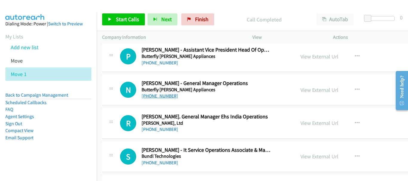
click at [161, 98] on link "+91 80 3060 1369" at bounding box center [160, 96] width 36 height 6
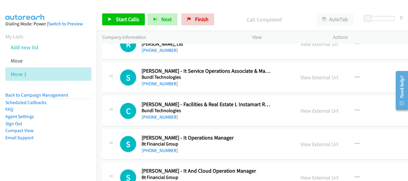
scroll to position [6358, 0]
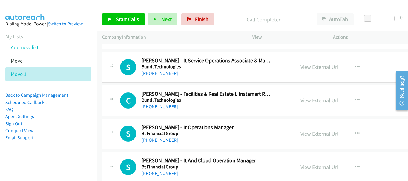
click at [169, 140] on link "+91 88843 81666" at bounding box center [160, 140] width 36 height 6
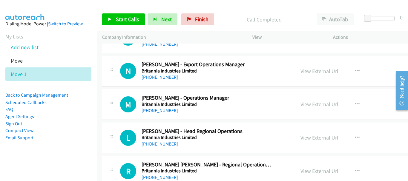
scroll to position [6656, 0]
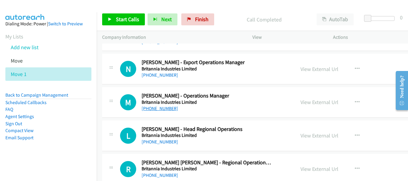
click at [168, 110] on link "+91 98123 20874" at bounding box center [160, 109] width 36 height 6
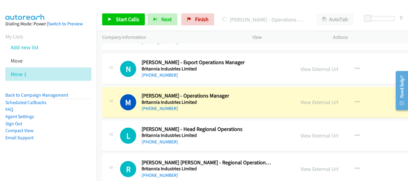
click at [309, 106] on div "View External Url" at bounding box center [319, 102] width 38 height 8
click at [309, 104] on link "View External Url" at bounding box center [319, 102] width 38 height 7
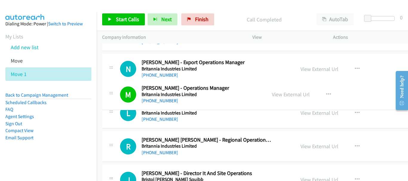
scroll to position [6651, 0]
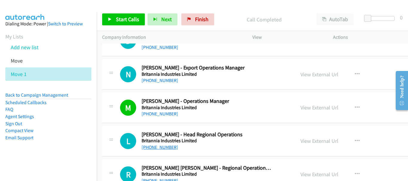
click at [166, 150] on link "+91 98390 25825" at bounding box center [160, 148] width 36 height 6
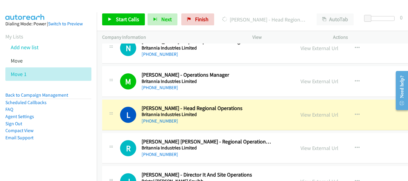
scroll to position [6681, 0]
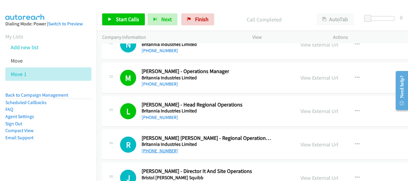
click at [172, 151] on link "+91 83700 13429" at bounding box center [160, 151] width 36 height 6
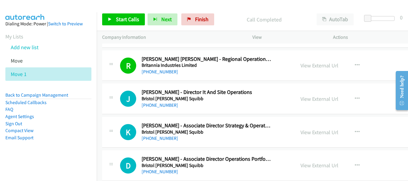
scroll to position [6771, 0]
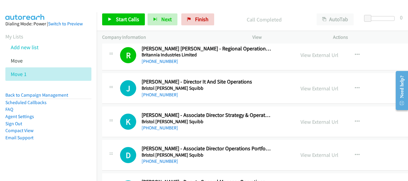
click at [156, 98] on div "+91 96037 70907" at bounding box center [206, 94] width 129 height 7
click at [156, 97] on link "+91 96037 70907" at bounding box center [160, 95] width 36 height 6
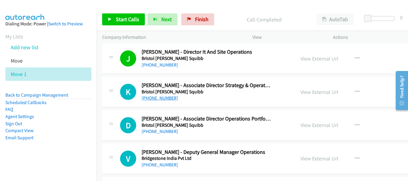
click at [168, 99] on link "+91 97170 47090" at bounding box center [160, 98] width 36 height 6
click at [160, 165] on link "+91 98263 85496" at bounding box center [160, 165] width 36 height 6
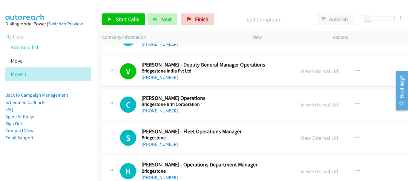
scroll to position [6890, 0]
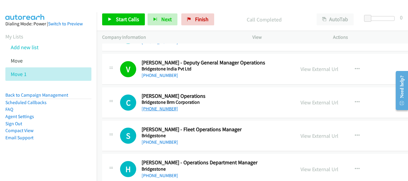
click at [170, 109] on link "+91 95662 81574" at bounding box center [160, 109] width 36 height 6
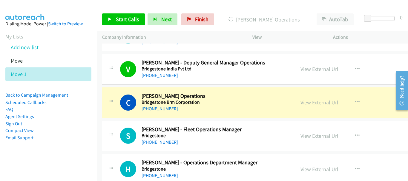
click at [314, 102] on link "View External Url" at bounding box center [319, 102] width 38 height 7
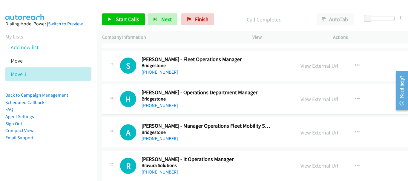
scroll to position [6950, 0]
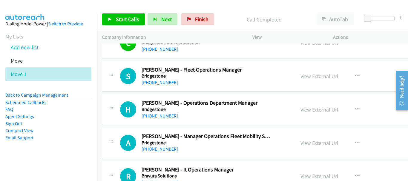
click at [168, 117] on link "+91 83088 39557" at bounding box center [160, 116] width 36 height 6
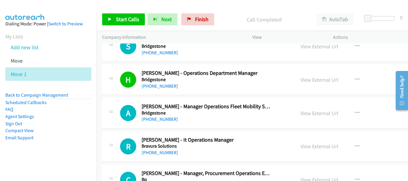
scroll to position [7009, 0]
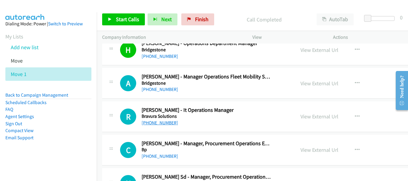
click at [158, 122] on link "+91 98719 68856" at bounding box center [160, 123] width 36 height 6
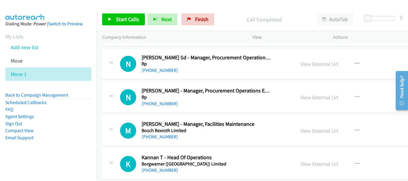
scroll to position [7159, 0]
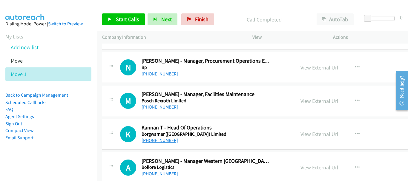
click at [168, 141] on link "+91 97900 33355" at bounding box center [160, 141] width 36 height 6
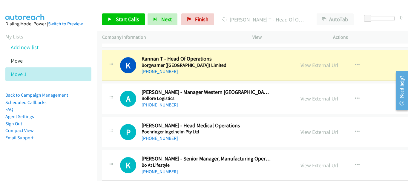
scroll to position [7219, 0]
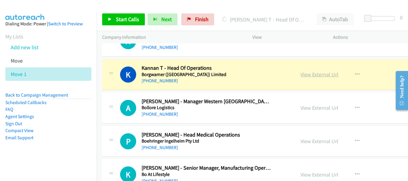
click at [313, 74] on link "View External Url" at bounding box center [319, 74] width 38 height 7
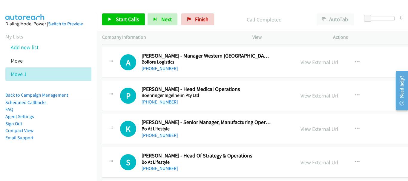
scroll to position [7278, 0]
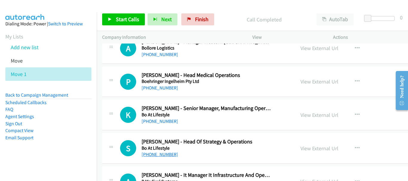
click at [156, 155] on link "+91 96544 35753" at bounding box center [160, 155] width 36 height 6
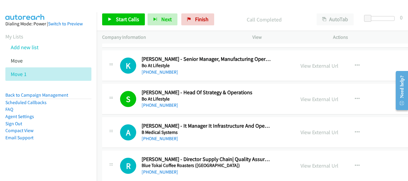
scroll to position [7338, 0]
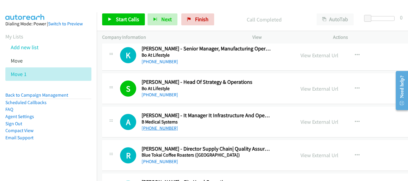
click at [165, 129] on link "+91 81401 81626" at bounding box center [160, 128] width 36 height 6
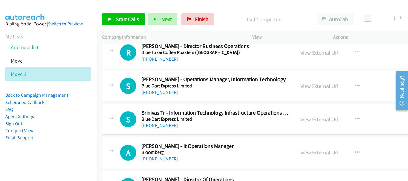
scroll to position [7517, 0]
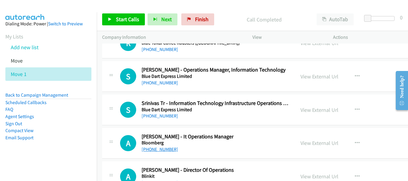
click at [156, 151] on link "+91 90049 88898" at bounding box center [160, 150] width 36 height 6
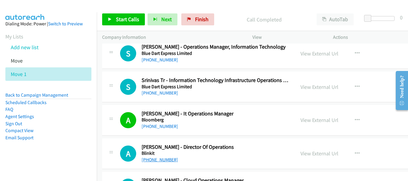
scroll to position [7547, 0]
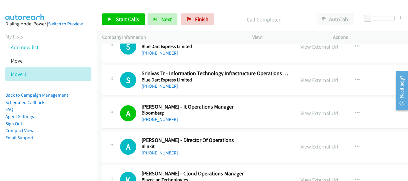
click at [164, 154] on link "+91 99991 61706" at bounding box center [160, 153] width 36 height 6
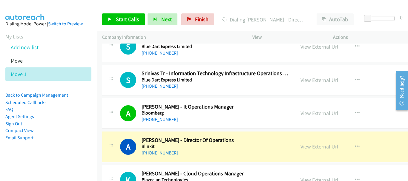
click at [319, 149] on link "View External Url" at bounding box center [319, 146] width 38 height 7
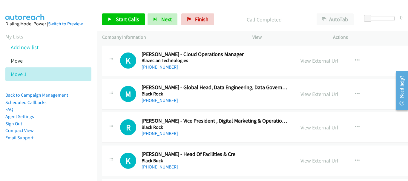
scroll to position [7696, 0]
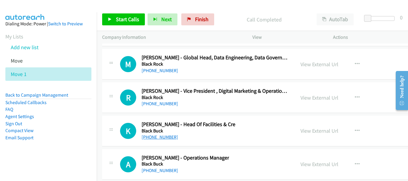
click at [169, 136] on link "+91 99166 00431" at bounding box center [160, 137] width 36 height 6
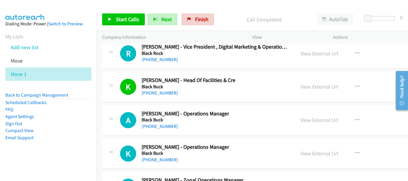
scroll to position [7756, 0]
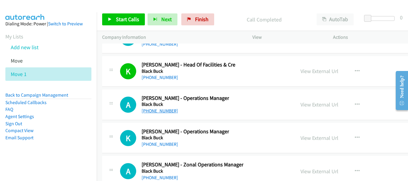
click at [162, 110] on link "+91 93374 27891" at bounding box center [160, 111] width 36 height 6
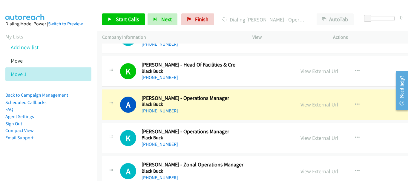
click at [315, 105] on link "View External Url" at bounding box center [319, 104] width 38 height 7
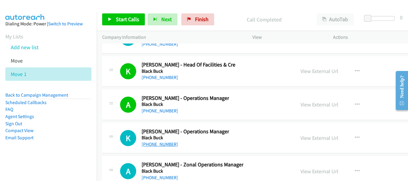
click at [162, 145] on link "+91 96714 36555" at bounding box center [160, 145] width 36 height 6
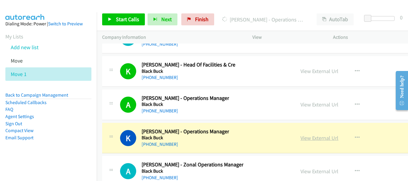
click at [300, 140] on link "View External Url" at bounding box center [319, 138] width 38 height 7
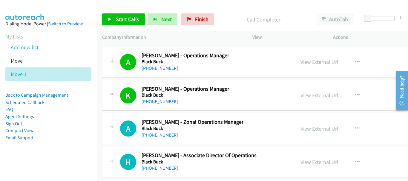
scroll to position [7846, 0]
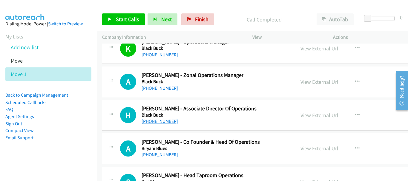
click at [167, 119] on link "+91 97302 56723" at bounding box center [160, 122] width 36 height 6
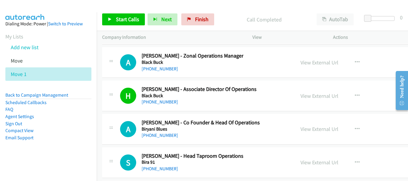
scroll to position [7876, 0]
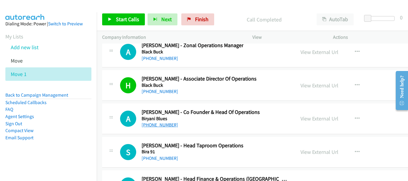
click at [162, 126] on link "+91 98993 07308" at bounding box center [160, 125] width 36 height 6
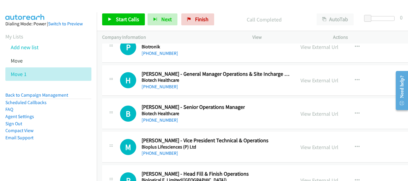
scroll to position [8025, 0]
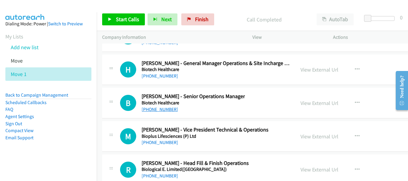
click at [168, 108] on link "+91 98790 30190" at bounding box center [160, 110] width 36 height 6
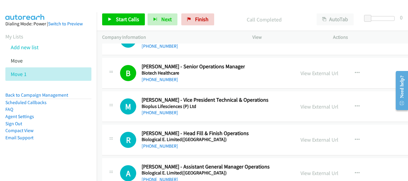
scroll to position [8085, 0]
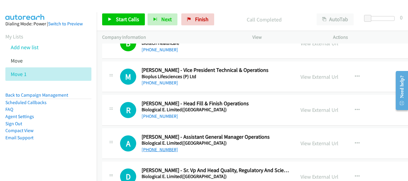
click at [168, 151] on link "+91 97407 54920" at bounding box center [160, 150] width 36 height 6
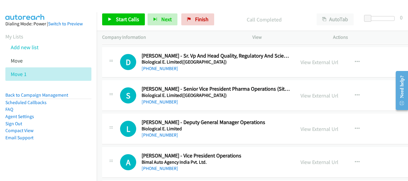
scroll to position [8234, 0]
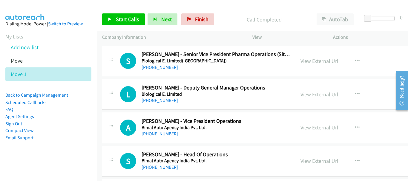
click at [167, 135] on link "+91 98868 96251" at bounding box center [160, 134] width 36 height 6
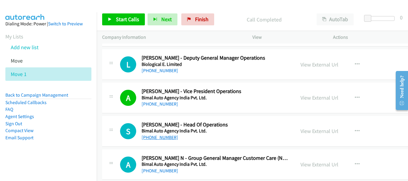
click at [152, 137] on link "+91 99016 88823" at bounding box center [160, 138] width 36 height 6
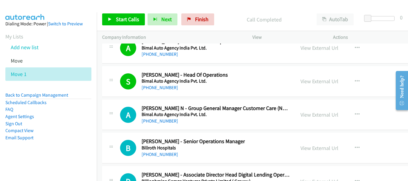
scroll to position [8324, 0]
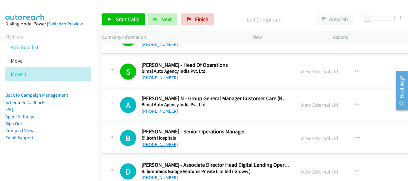
click at [162, 145] on link "+91 81483 63272" at bounding box center [160, 145] width 36 height 6
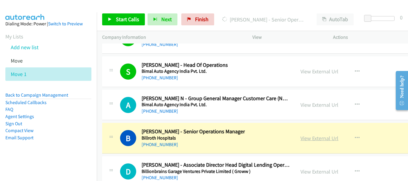
click at [321, 140] on link "View External Url" at bounding box center [319, 138] width 38 height 7
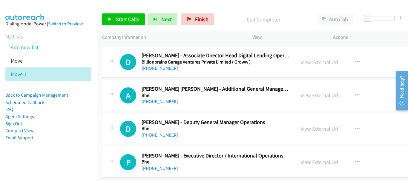
scroll to position [8443, 0]
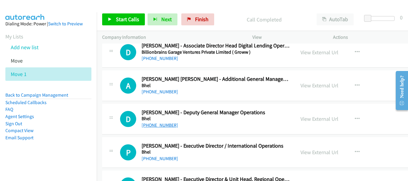
click at [167, 127] on link "+91 88267 91973" at bounding box center [160, 125] width 36 height 6
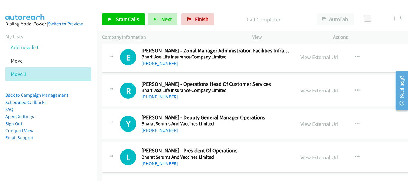
scroll to position [8682, 0]
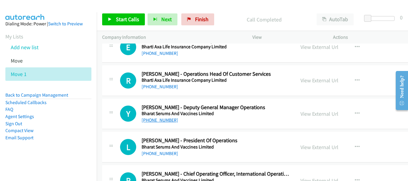
click at [165, 120] on link "+91 99876 35401" at bounding box center [160, 120] width 36 height 6
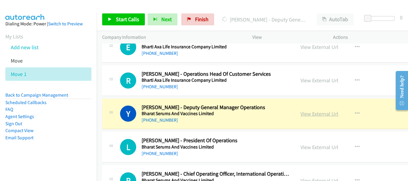
click at [304, 112] on link "View External Url" at bounding box center [319, 114] width 38 height 7
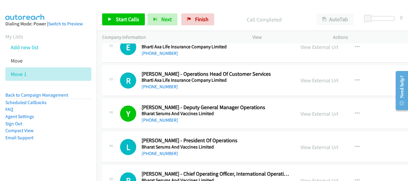
click at [158, 157] on div "+91 98929 99791" at bounding box center [190, 153] width 96 height 7
click at [158, 152] on link "+91 98929 99791" at bounding box center [160, 154] width 36 height 6
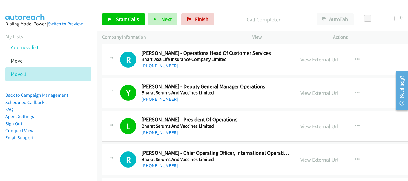
scroll to position [8712, 0]
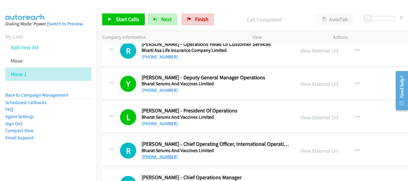
click at [166, 156] on link "+91 90005 52970" at bounding box center [160, 157] width 36 height 6
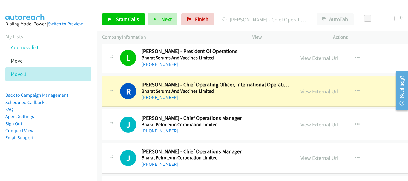
scroll to position [8772, 0]
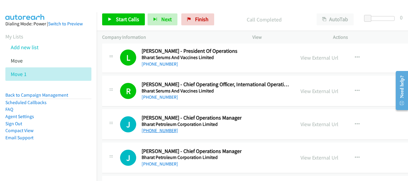
click at [150, 128] on link "+91 96434 01693" at bounding box center [160, 131] width 36 height 6
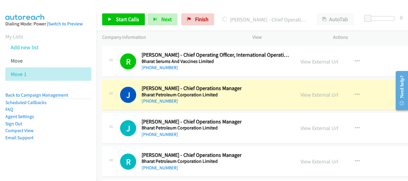
scroll to position [8802, 0]
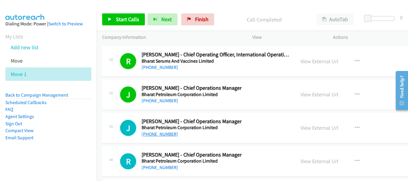
click at [165, 135] on link "+91 96400 76695" at bounding box center [160, 134] width 36 height 6
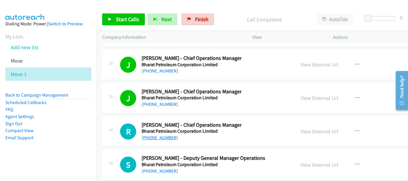
click at [156, 140] on link "+91 99280 76315" at bounding box center [160, 138] width 36 height 6
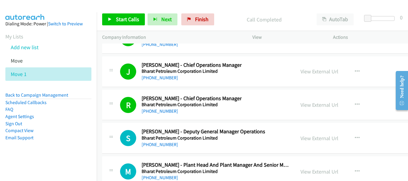
scroll to position [8861, 0]
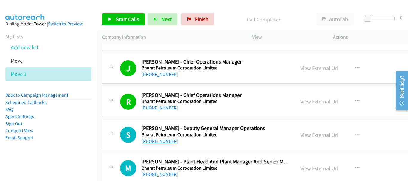
click at [162, 142] on link "+91 98330 72125" at bounding box center [160, 142] width 36 height 6
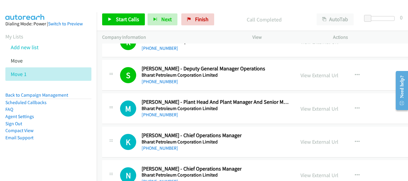
click at [167, 152] on div "K Callback Scheduled Kuldeep Mane - Chief Operations Manager Bharat Petroleum C…" at bounding box center [284, 142] width 364 height 31
click at [168, 147] on link "+91 731 280 6470" at bounding box center [160, 148] width 36 height 6
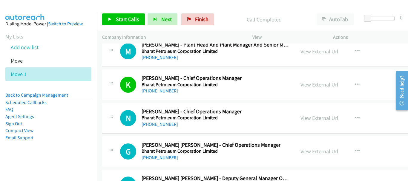
scroll to position [8981, 0]
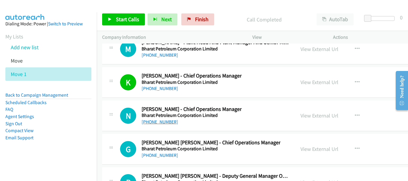
click at [162, 124] on link "+91 96442 45999" at bounding box center [160, 122] width 36 height 6
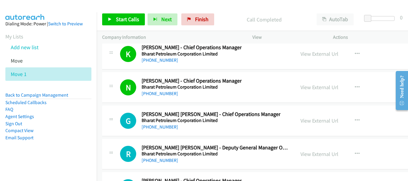
scroll to position [9011, 0]
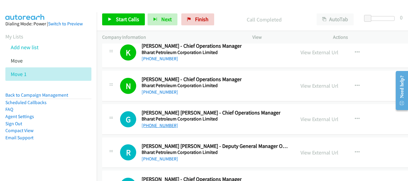
click at [170, 126] on link "+91 97805 10026" at bounding box center [160, 126] width 36 height 6
click at [149, 160] on link "+91 94482 90905" at bounding box center [160, 159] width 36 height 6
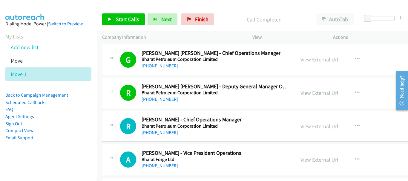
scroll to position [9100, 0]
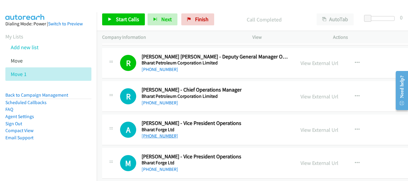
click at [173, 136] on link "+91 98814 04696" at bounding box center [160, 136] width 36 height 6
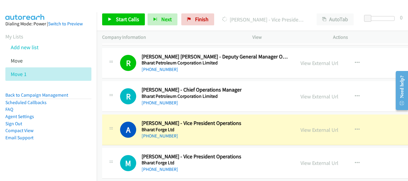
scroll to position [9130, 0]
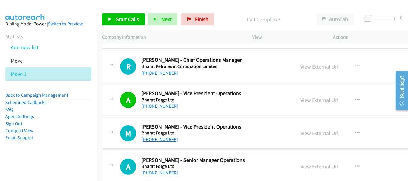
click at [162, 142] on link "+91 98234 55256" at bounding box center [160, 140] width 36 height 6
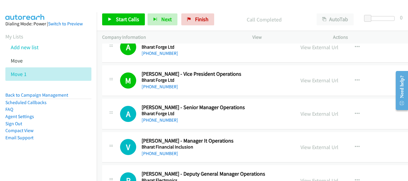
scroll to position [9190, 0]
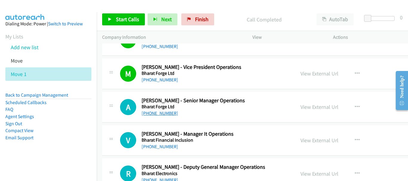
click at [170, 115] on link "+91 99227 93799" at bounding box center [160, 114] width 36 height 6
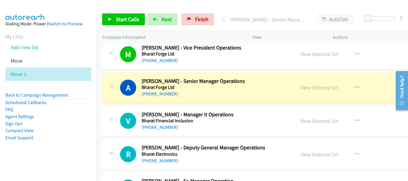
scroll to position [9220, 0]
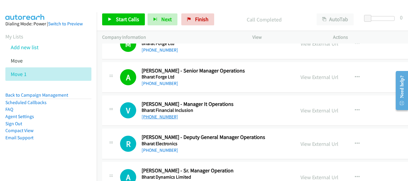
click at [156, 117] on link "+91 99899 32107" at bounding box center [160, 117] width 36 height 6
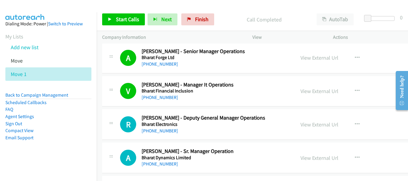
scroll to position [9250, 0]
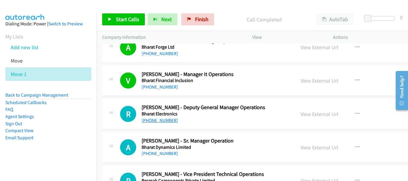
click at [162, 120] on link "+91 97959 14480" at bounding box center [160, 121] width 36 height 6
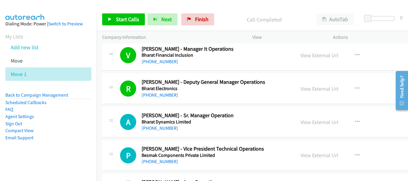
scroll to position [9309, 0]
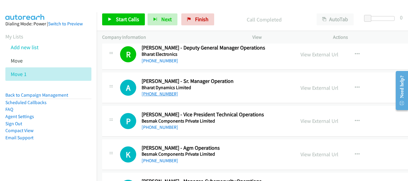
click at [167, 93] on link "+91 99229 39968" at bounding box center [160, 94] width 36 height 6
click at [164, 162] on link "+91 99400 57866" at bounding box center [160, 161] width 36 height 6
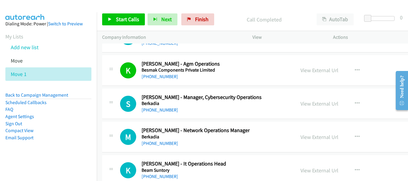
scroll to position [9429, 0]
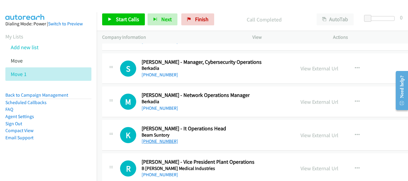
click at [168, 139] on link "+91 98711 67711" at bounding box center [160, 142] width 36 height 6
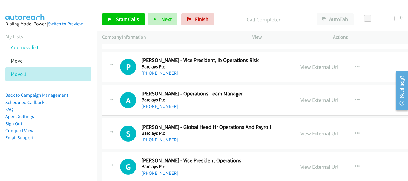
scroll to position [9728, 0]
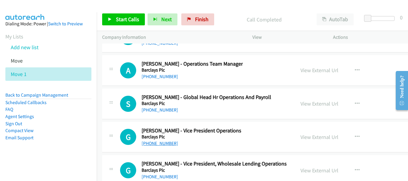
click at [167, 146] on link "+91 98112 41255" at bounding box center [160, 144] width 36 height 6
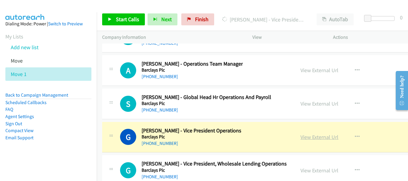
click at [302, 135] on link "View External Url" at bounding box center [319, 137] width 38 height 7
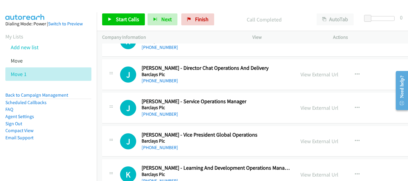
scroll to position [9907, 0]
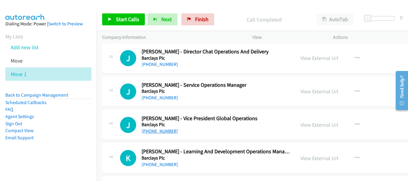
click at [164, 131] on link "+91 97648 80887" at bounding box center [160, 131] width 36 height 6
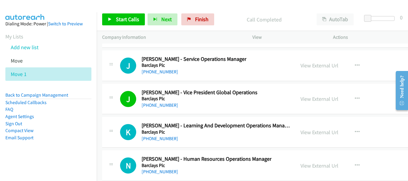
scroll to position [9937, 0]
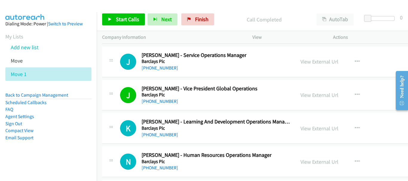
click at [174, 136] on div "+91 97629 78962" at bounding box center [216, 134] width 148 height 7
click at [172, 136] on link "+91 97629 78962" at bounding box center [160, 135] width 36 height 6
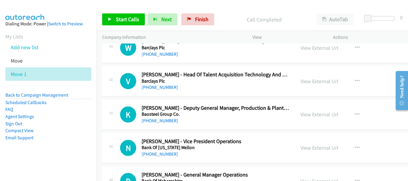
scroll to position [10235, 0]
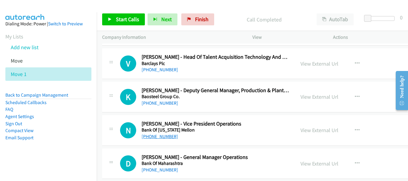
click at [169, 137] on link "+91 93271 37901" at bounding box center [160, 137] width 36 height 6
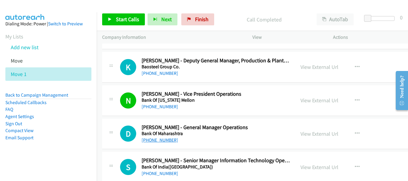
click at [147, 139] on link "+91 98235 14436" at bounding box center [160, 140] width 36 height 6
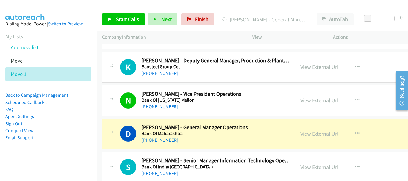
click at [316, 135] on link "View External Url" at bounding box center [319, 134] width 38 height 7
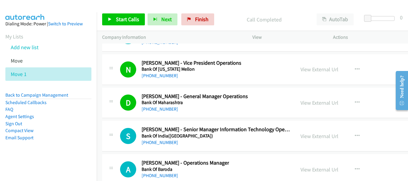
scroll to position [10295, 0]
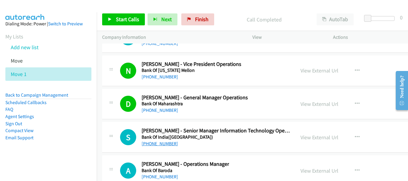
click at [165, 145] on link "+91 96961 59134" at bounding box center [160, 144] width 36 height 6
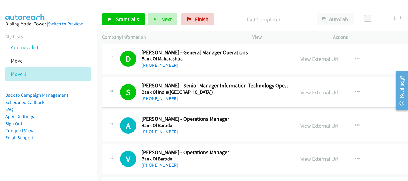
scroll to position [10355, 0]
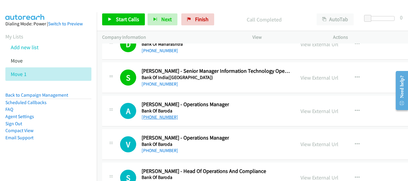
click at [169, 118] on link "+91 97693 33102" at bounding box center [160, 117] width 36 height 6
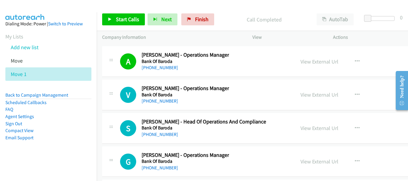
scroll to position [10415, 0]
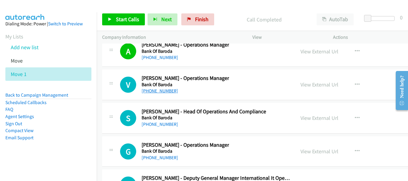
click at [170, 91] on link "+91 97407 25068" at bounding box center [160, 91] width 36 height 6
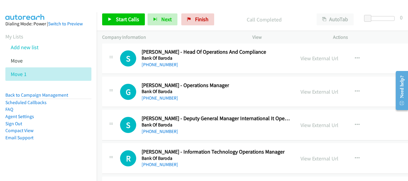
scroll to position [10504, 0]
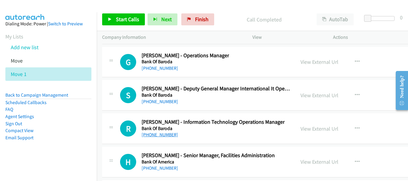
click at [161, 137] on link "+91 81083 33837" at bounding box center [160, 135] width 36 height 6
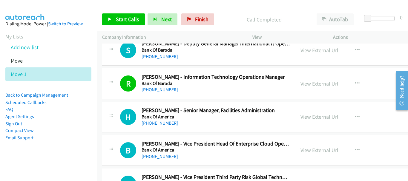
scroll to position [10564, 0]
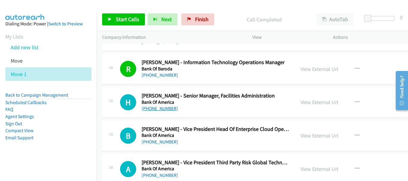
click at [150, 109] on link "+91 97735 28895" at bounding box center [160, 109] width 36 height 6
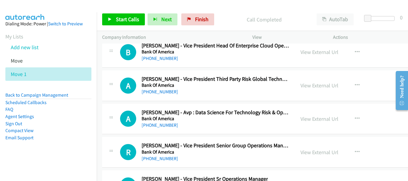
scroll to position [10676, 0]
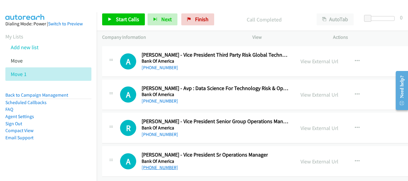
click at [142, 165] on link "+91 80 4046 8226" at bounding box center [160, 168] width 36 height 6
click at [168, 133] on div "+91 96202 49873" at bounding box center [216, 134] width 148 height 7
click at [159, 132] on link "+91 96202 49873" at bounding box center [160, 135] width 36 height 6
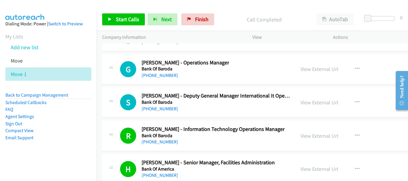
scroll to position [10467, 0]
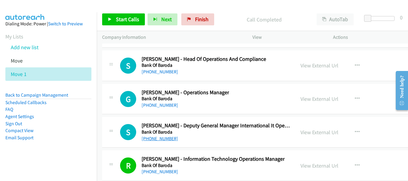
click at [161, 138] on link "+91 97697 61692" at bounding box center [160, 139] width 36 height 6
click at [165, 108] on link "+91 99662 23110" at bounding box center [160, 105] width 36 height 6
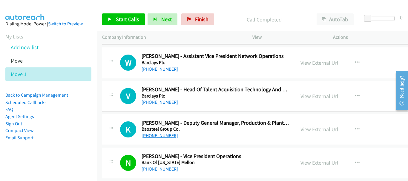
scroll to position [10168, 0]
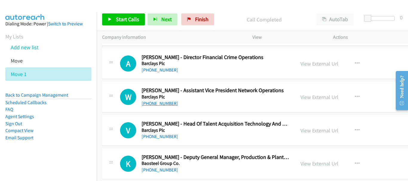
click at [167, 104] on link "+91 80196 26261" at bounding box center [160, 104] width 36 height 6
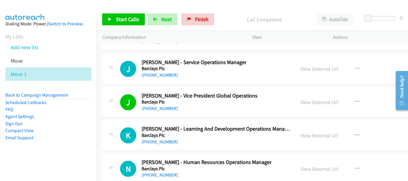
scroll to position [9900, 0]
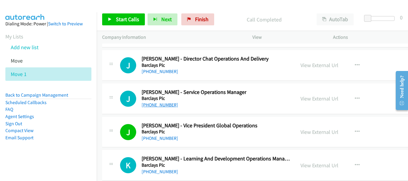
click at [159, 106] on link "+91 99224 29932" at bounding box center [160, 105] width 36 height 6
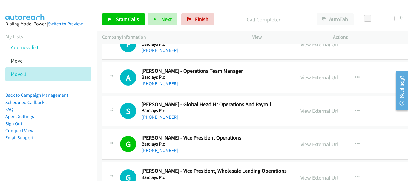
scroll to position [9691, 0]
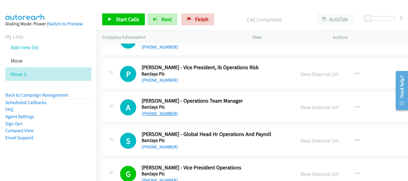
click at [173, 114] on link "+91 88020 50366" at bounding box center [160, 114] width 36 height 6
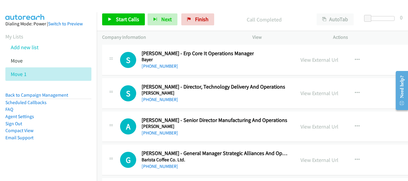
scroll to position [9541, 0]
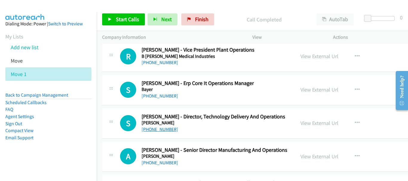
click at [168, 130] on link "+91 99727 00998" at bounding box center [160, 130] width 36 height 6
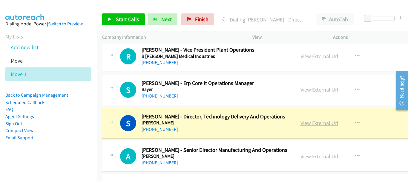
click at [310, 123] on link "View External Url" at bounding box center [319, 123] width 38 height 7
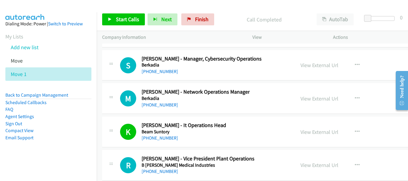
scroll to position [9422, 0]
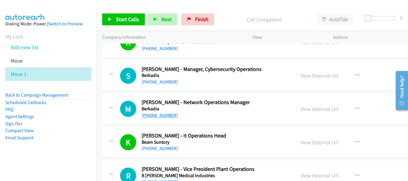
click at [161, 116] on link "+91 97030 01022" at bounding box center [160, 116] width 36 height 6
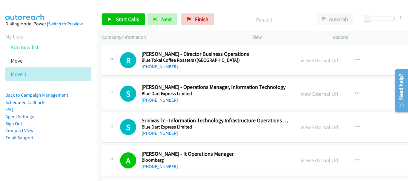
scroll to position [7486, 0]
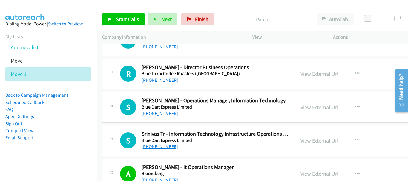
click at [171, 149] on link "[PHONE_NUMBER]" at bounding box center [160, 147] width 36 height 6
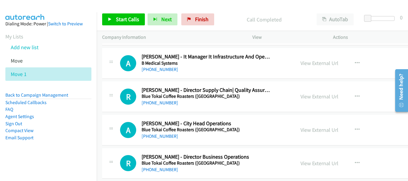
scroll to position [7367, 0]
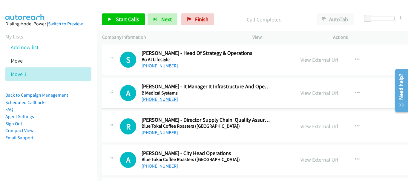
click at [169, 99] on link "[PHONE_NUMBER]" at bounding box center [160, 99] width 36 height 6
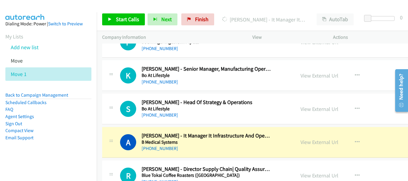
scroll to position [7307, 0]
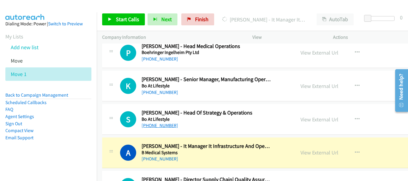
click at [169, 128] on link "[PHONE_NUMBER]" at bounding box center [160, 126] width 36 height 6
click at [167, 126] on link "[PHONE_NUMBER]" at bounding box center [160, 126] width 36 height 6
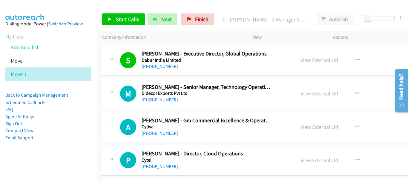
scroll to position [1344, 0]
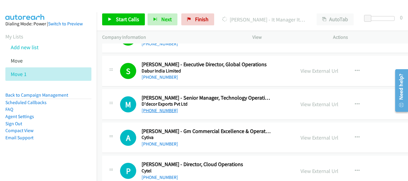
click at [157, 110] on link "[PHONE_NUMBER]" at bounding box center [160, 111] width 36 height 6
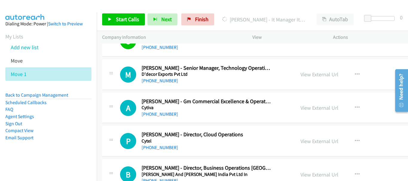
scroll to position [1404, 0]
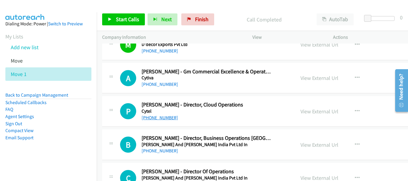
click at [167, 118] on link "[PHONE_NUMBER]" at bounding box center [160, 118] width 36 height 6
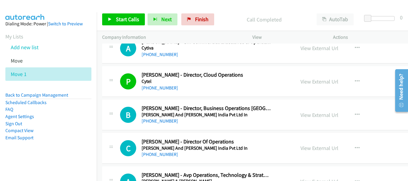
scroll to position [1493, 0]
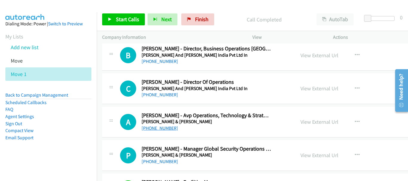
click at [171, 131] on link "[PHONE_NUMBER]" at bounding box center [160, 128] width 36 height 6
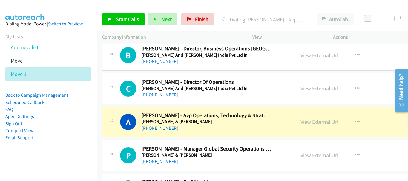
click at [305, 125] on link "View External Url" at bounding box center [319, 122] width 38 height 7
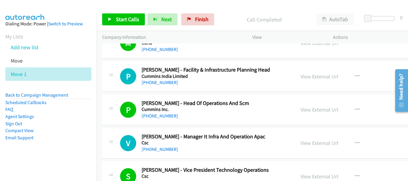
scroll to position [1703, 0]
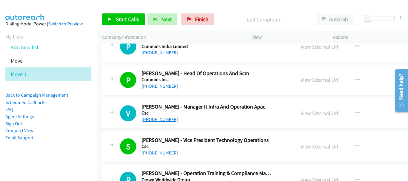
click at [166, 120] on link "[PHONE_NUMBER]" at bounding box center [160, 120] width 36 height 6
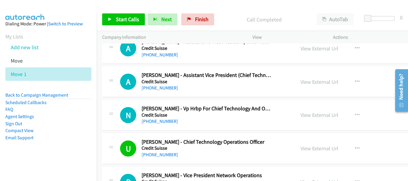
scroll to position [2031, 0]
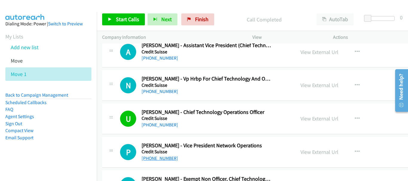
click at [157, 158] on link "[PHONE_NUMBER]" at bounding box center [160, 159] width 36 height 6
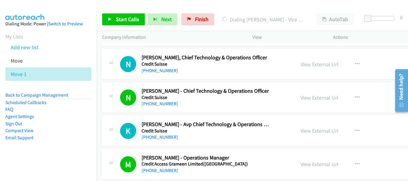
scroll to position [2360, 0]
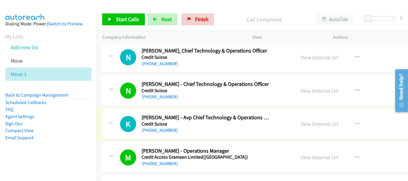
click at [159, 130] on link "[PHONE_NUMBER]" at bounding box center [160, 131] width 36 height 6
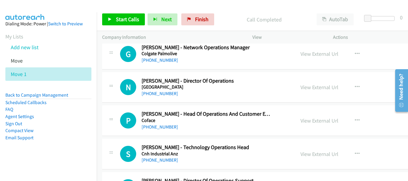
scroll to position [3375, 0]
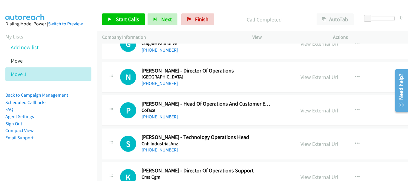
click at [148, 150] on link "[PHONE_NUMBER]" at bounding box center [160, 150] width 36 height 6
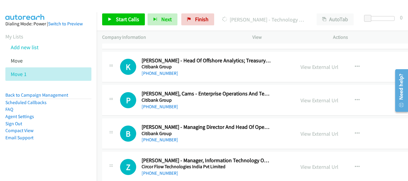
scroll to position [3764, 0]
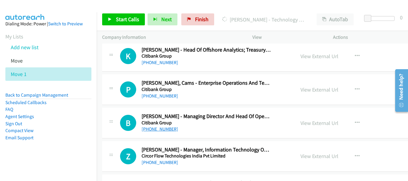
click at [169, 128] on link "[PHONE_NUMBER]" at bounding box center [160, 129] width 36 height 6
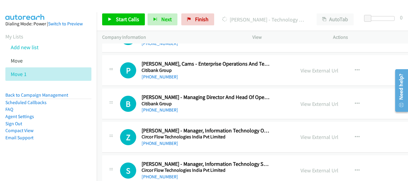
scroll to position [3793, 0]
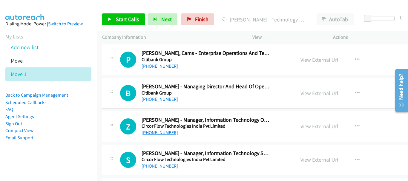
click at [169, 132] on link "[PHONE_NUMBER]" at bounding box center [160, 133] width 36 height 6
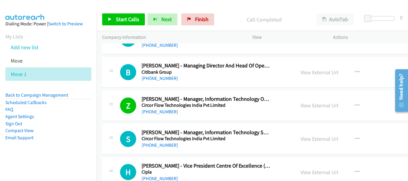
scroll to position [3823, 0]
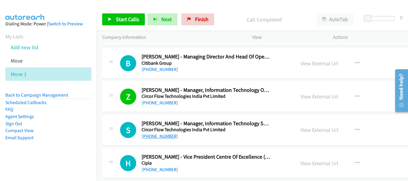
click at [168, 137] on link "[PHONE_NUMBER]" at bounding box center [160, 137] width 36 height 6
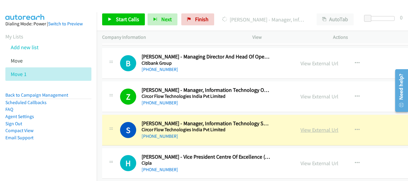
click at [302, 134] on link "View External Url" at bounding box center [319, 130] width 38 height 7
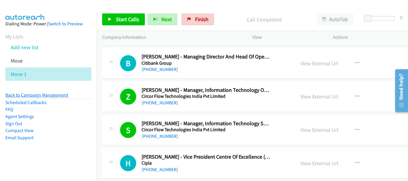
click at [45, 95] on link "Back to Campaign Management" at bounding box center [36, 95] width 63 height 6
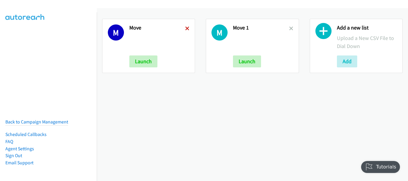
click at [187, 30] on icon at bounding box center [187, 29] width 4 height 4
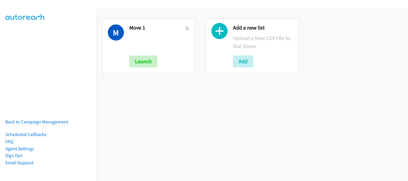
click at [187, 30] on icon at bounding box center [187, 29] width 4 height 4
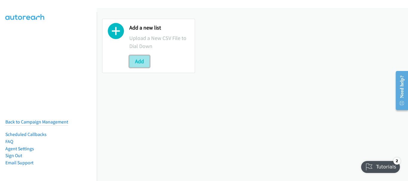
click at [141, 62] on button "Add" at bounding box center [139, 62] width 20 height 12
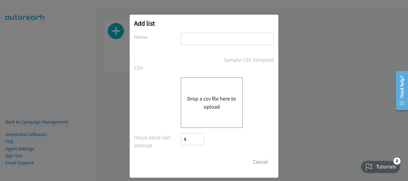
click at [198, 40] on input "text" at bounding box center [227, 39] width 93 height 12
type input "M"
type input "Facilities"
click at [217, 105] on button "Drop a csv file here to upload" at bounding box center [211, 103] width 49 height 16
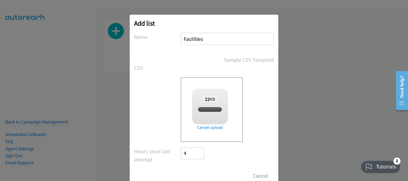
checkbox input "true"
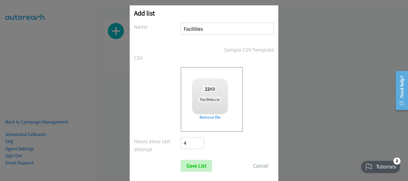
scroll to position [20, 0]
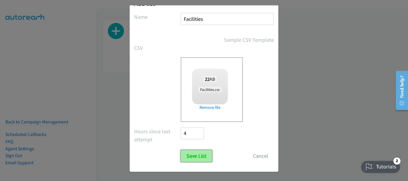
click at [194, 156] on input "Save List" at bounding box center [196, 156] width 31 height 12
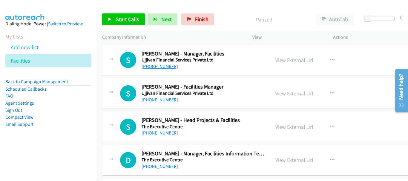
click at [162, 69] on link "[PHONE_NUMBER]" at bounding box center [160, 67] width 36 height 6
click at [154, 99] on link "[PHONE_NUMBER]" at bounding box center [160, 100] width 36 height 6
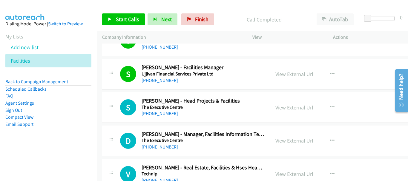
scroll to position [30, 0]
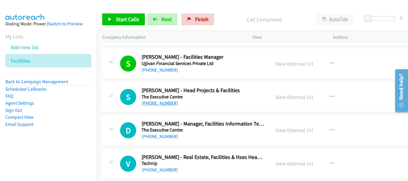
click at [168, 104] on link "[PHONE_NUMBER]" at bounding box center [160, 103] width 36 height 6
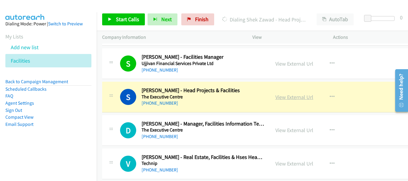
click at [281, 98] on link "View External Url" at bounding box center [294, 97] width 38 height 7
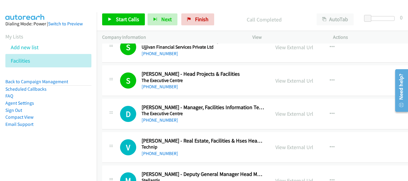
scroll to position [60, 0]
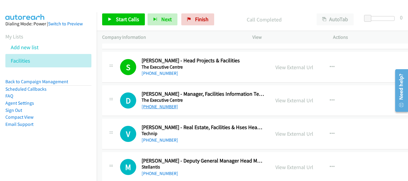
click at [163, 108] on link "[PHONE_NUMBER]" at bounding box center [160, 107] width 36 height 6
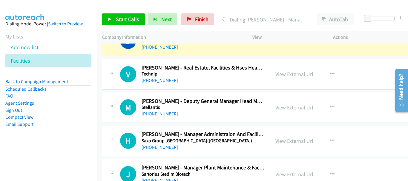
scroll to position [90, 0]
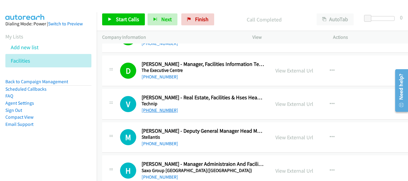
click at [158, 109] on link "[PHONE_NUMBER]" at bounding box center [160, 111] width 36 height 6
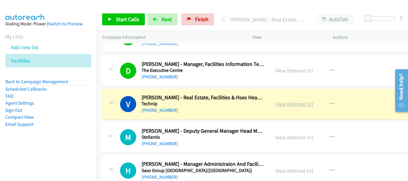
click at [289, 104] on link "View External Url" at bounding box center [294, 104] width 38 height 7
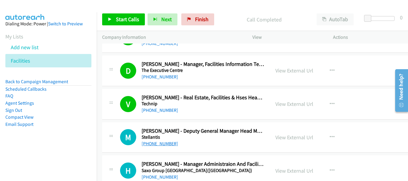
click at [161, 143] on link "[PHONE_NUMBER]" at bounding box center [160, 144] width 36 height 6
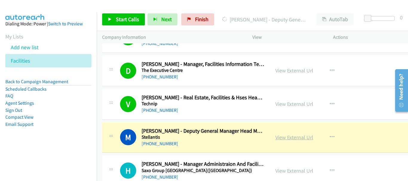
click at [292, 136] on link "View External Url" at bounding box center [294, 137] width 38 height 7
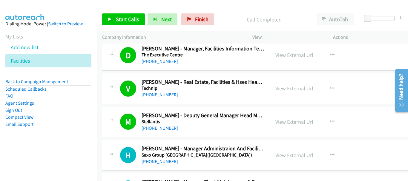
scroll to position [119, 0]
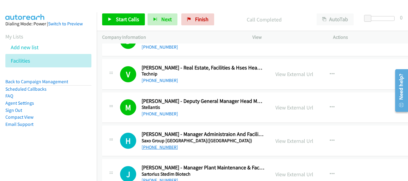
click at [163, 148] on link "[PHONE_NUMBER]" at bounding box center [160, 148] width 36 height 6
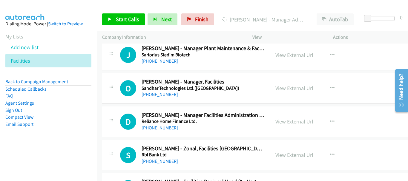
scroll to position [179, 0]
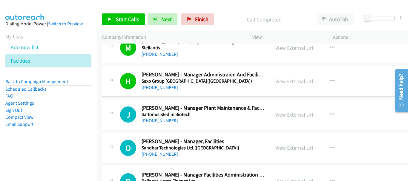
click at [167, 152] on link "[PHONE_NUMBER]" at bounding box center [160, 154] width 36 height 6
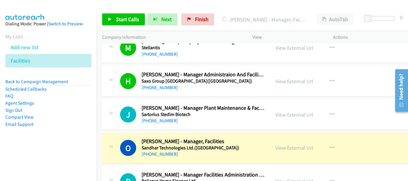
scroll to position [239, 0]
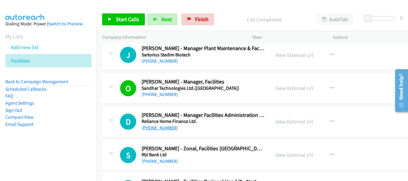
click at [161, 127] on link "[PHONE_NUMBER]" at bounding box center [160, 128] width 36 height 6
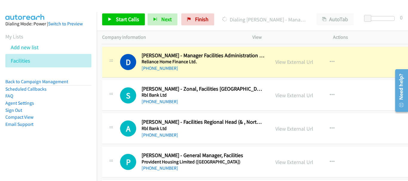
scroll to position [329, 0]
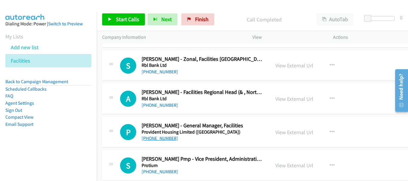
click at [153, 139] on link "[PHONE_NUMBER]" at bounding box center [160, 139] width 36 height 6
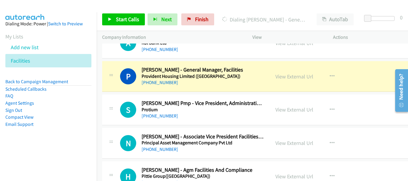
scroll to position [388, 0]
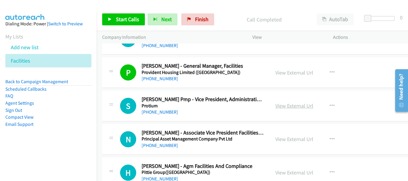
click at [292, 108] on link "View External Url" at bounding box center [294, 105] width 38 height 7
click at [159, 113] on link "[PHONE_NUMBER]" at bounding box center [160, 112] width 36 height 6
click at [159, 146] on link "[PHONE_NUMBER]" at bounding box center [160, 146] width 36 height 6
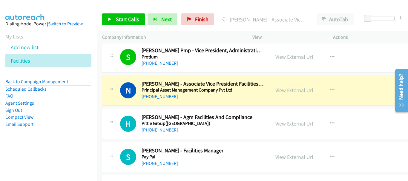
scroll to position [448, 0]
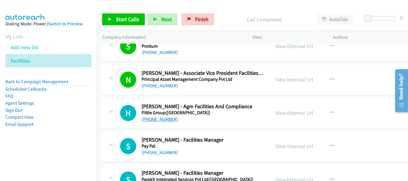
click at [168, 119] on link "[PHONE_NUMBER]" at bounding box center [160, 119] width 36 height 6
click at [165, 150] on link "[PHONE_NUMBER]" at bounding box center [160, 153] width 36 height 6
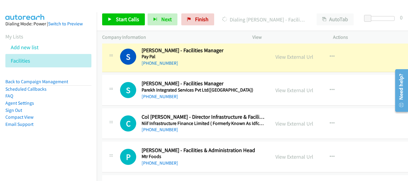
scroll to position [508, 0]
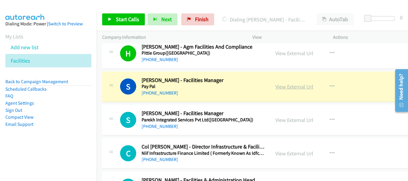
click at [275, 88] on link "View External Url" at bounding box center [294, 86] width 38 height 7
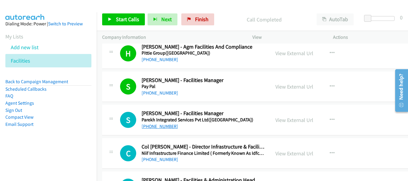
click at [165, 129] on link "[PHONE_NUMBER]" at bounding box center [160, 127] width 36 height 6
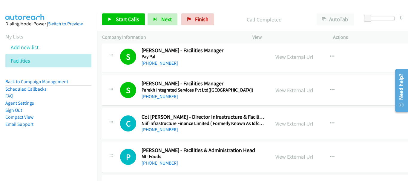
scroll to position [568, 0]
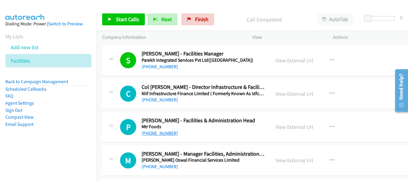
click at [170, 132] on link "[PHONE_NUMBER]" at bounding box center [160, 134] width 36 height 6
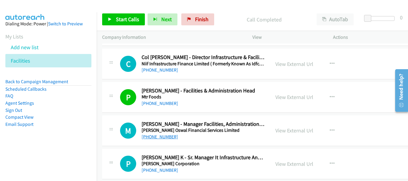
click at [162, 139] on link "[PHONE_NUMBER]" at bounding box center [160, 137] width 36 height 6
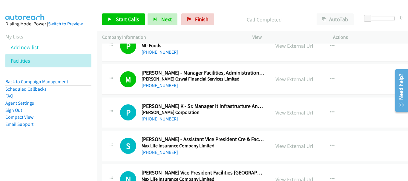
scroll to position [657, 0]
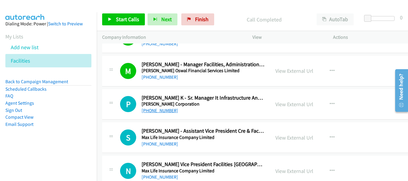
click at [162, 113] on link "[PHONE_NUMBER]" at bounding box center [160, 111] width 36 height 6
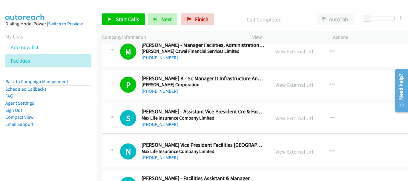
scroll to position [687, 0]
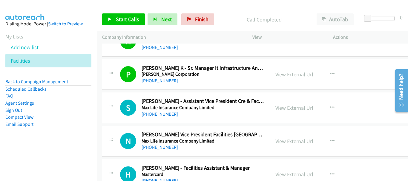
click at [152, 112] on link "[PHONE_NUMBER]" at bounding box center [160, 114] width 36 height 6
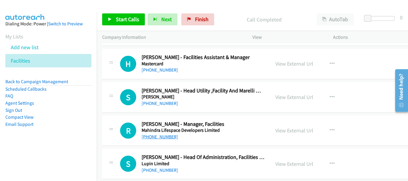
scroll to position [806, 0]
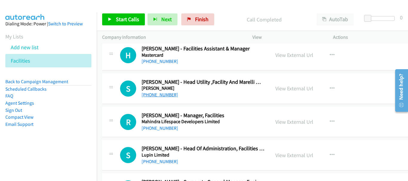
click at [160, 96] on link "[PHONE_NUMBER]" at bounding box center [160, 95] width 36 height 6
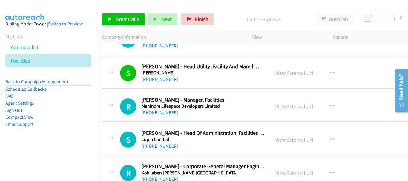
scroll to position [836, 0]
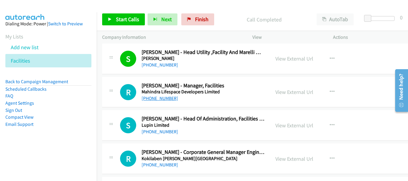
click at [163, 100] on link "[PHONE_NUMBER]" at bounding box center [160, 99] width 36 height 6
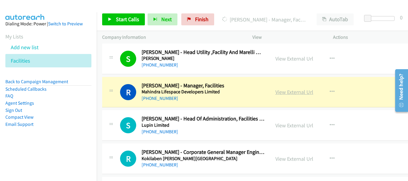
click at [282, 91] on link "View External Url" at bounding box center [294, 92] width 38 height 7
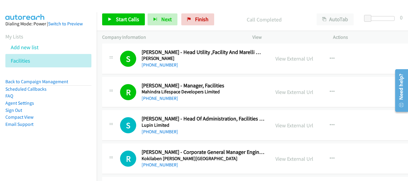
scroll to position [866, 0]
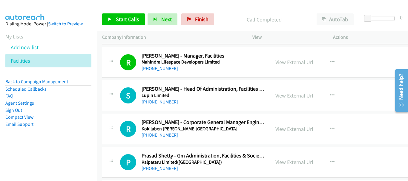
click at [171, 103] on link "[PHONE_NUMBER]" at bounding box center [160, 102] width 36 height 6
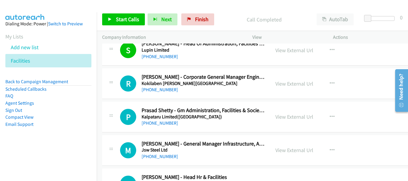
scroll to position [926, 0]
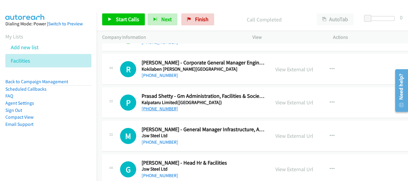
click at [171, 111] on link "[PHONE_NUMBER]" at bounding box center [160, 109] width 36 height 6
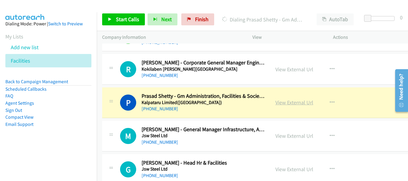
click at [294, 101] on link "View External Url" at bounding box center [294, 102] width 38 height 7
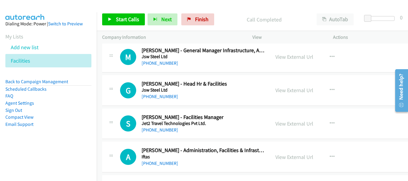
scroll to position [1016, 0]
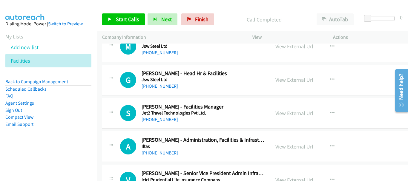
click at [155, 124] on div "S Callback Scheduled [PERSON_NAME] - Facilities Manager Jet2 Travel Technologie…" at bounding box center [259, 113] width 314 height 31
click at [157, 119] on link "[PHONE_NUMBER]" at bounding box center [160, 120] width 36 height 6
click at [151, 119] on link "[PHONE_NUMBER]" at bounding box center [160, 120] width 36 height 6
click at [278, 115] on link "View External Url" at bounding box center [294, 113] width 38 height 7
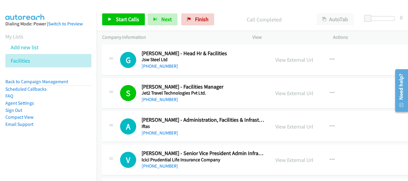
scroll to position [1045, 0]
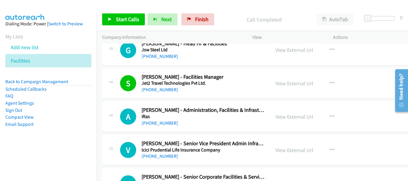
click at [168, 120] on div "[PHONE_NUMBER]" at bounding box center [203, 123] width 123 height 7
click at [167, 125] on link "[PHONE_NUMBER]" at bounding box center [160, 123] width 36 height 6
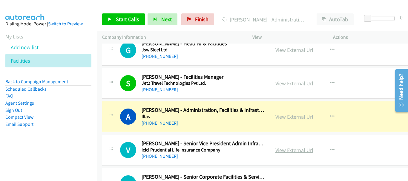
click at [275, 150] on link "View External Url" at bounding box center [294, 150] width 38 height 7
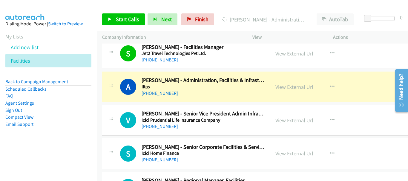
scroll to position [1105, 0]
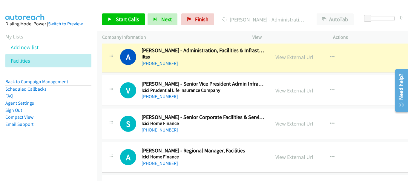
click at [279, 127] on link "View External Url" at bounding box center [294, 123] width 38 height 7
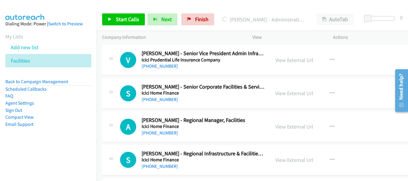
scroll to position [1165, 0]
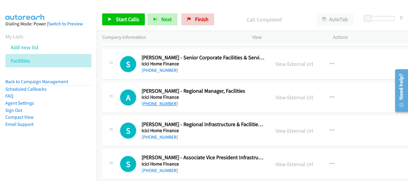
click at [168, 101] on link "[PHONE_NUMBER]" at bounding box center [160, 104] width 36 height 6
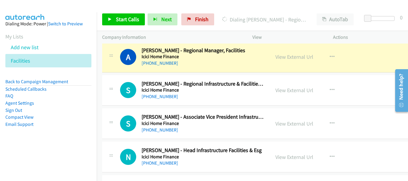
scroll to position [1195, 0]
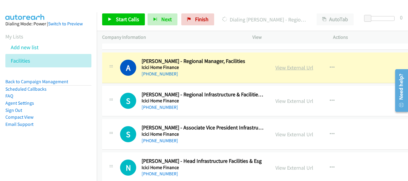
click at [275, 67] on link "View External Url" at bounding box center [294, 67] width 38 height 7
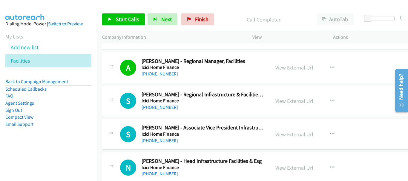
click at [167, 103] on h5 "Icici Home Finance" at bounding box center [203, 101] width 123 height 6
click at [165, 107] on link "[PHONE_NUMBER]" at bounding box center [160, 108] width 36 height 6
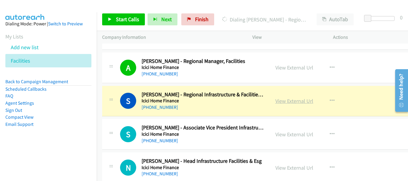
click at [276, 102] on link "View External Url" at bounding box center [294, 101] width 38 height 7
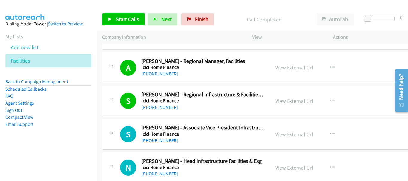
click at [172, 139] on link "[PHONE_NUMBER]" at bounding box center [160, 141] width 36 height 6
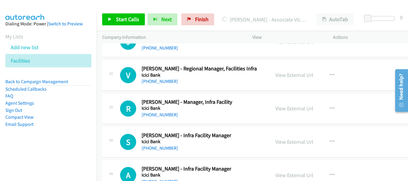
scroll to position [1493, 0]
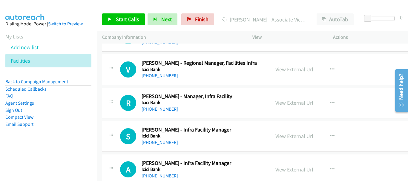
drag, startPoint x: 406, startPoint y: 113, endPoint x: 404, endPoint y: 168, distance: 55.3
click html "Need help? Resource Center AutoReach Help Help Get the help you need from our k…"
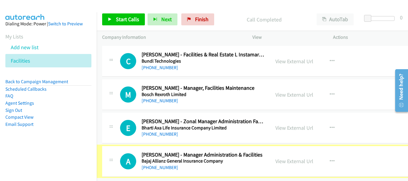
scroll to position [2876, 0]
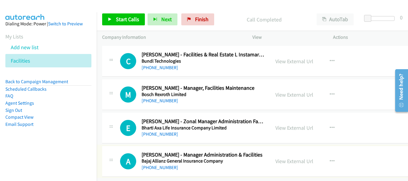
click at [159, 165] on link "[PHONE_NUMBER]" at bounding box center [160, 168] width 36 height 6
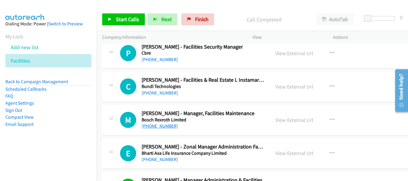
click at [172, 127] on link "[PHONE_NUMBER]" at bounding box center [160, 126] width 36 height 6
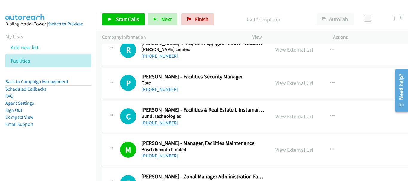
click at [162, 121] on link "[PHONE_NUMBER]" at bounding box center [160, 123] width 36 height 6
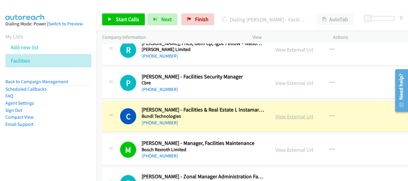
click at [277, 116] on link "View External Url" at bounding box center [294, 116] width 38 height 7
click at [297, 119] on link "View External Url" at bounding box center [294, 116] width 38 height 7
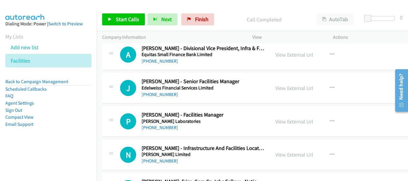
scroll to position [2666, 0]
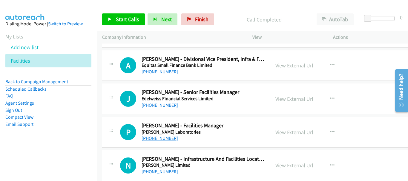
click at [172, 137] on link "[PHONE_NUMBER]" at bounding box center [160, 139] width 36 height 6
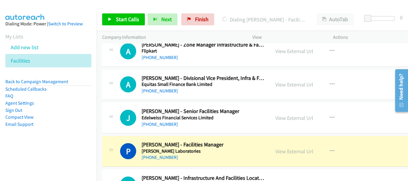
scroll to position [2637, 0]
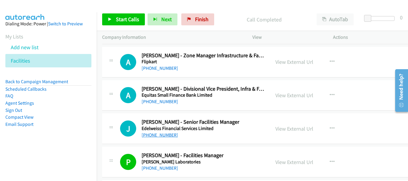
click at [160, 136] on link "[PHONE_NUMBER]" at bounding box center [160, 135] width 36 height 6
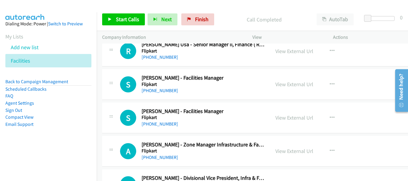
scroll to position [2547, 0]
click at [165, 124] on link "[PHONE_NUMBER]" at bounding box center [160, 125] width 36 height 6
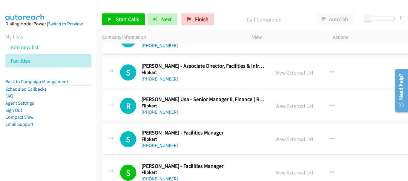
scroll to position [2487, 0]
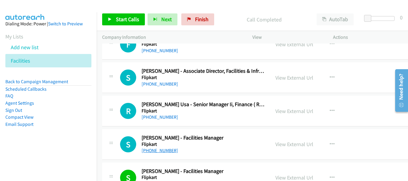
click at [154, 151] on link "[PHONE_NUMBER]" at bounding box center [160, 151] width 36 height 6
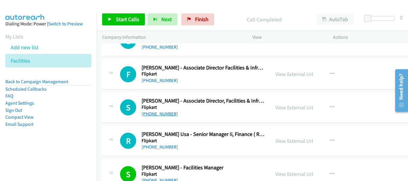
click at [157, 114] on link "[PHONE_NUMBER]" at bounding box center [160, 114] width 36 height 6
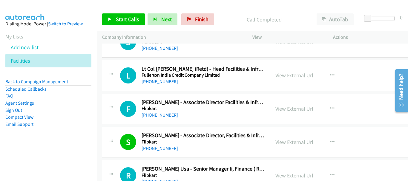
scroll to position [2398, 0]
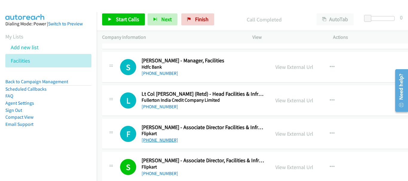
click at [148, 138] on link "[PHONE_NUMBER]" at bounding box center [160, 140] width 36 height 6
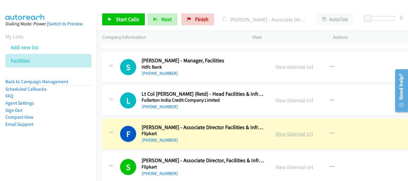
click at [275, 137] on link "View External Url" at bounding box center [294, 134] width 38 height 7
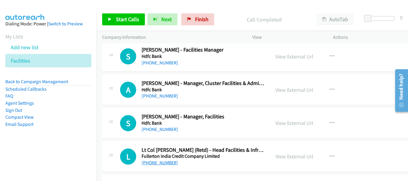
scroll to position [2338, 0]
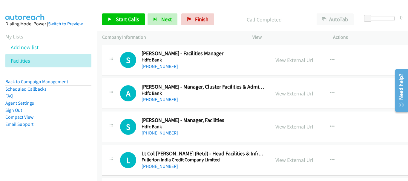
click at [154, 134] on link "[PHONE_NUMBER]" at bounding box center [160, 133] width 36 height 6
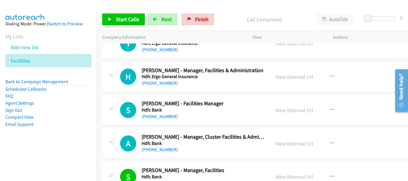
scroll to position [2278, 0]
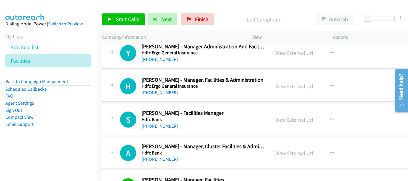
click at [168, 129] on link "[PHONE_NUMBER]" at bounding box center [160, 126] width 36 height 6
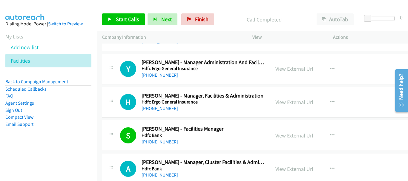
scroll to position [2248, 0]
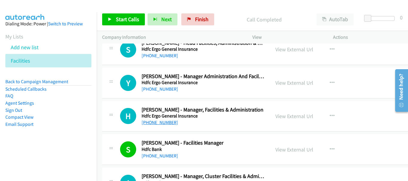
click at [167, 125] on link "[PHONE_NUMBER]" at bounding box center [160, 123] width 36 height 6
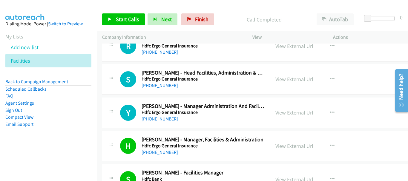
scroll to position [2189, 0]
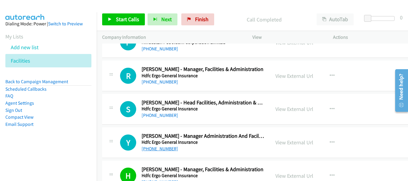
click at [155, 151] on link "[PHONE_NUMBER]" at bounding box center [160, 149] width 36 height 6
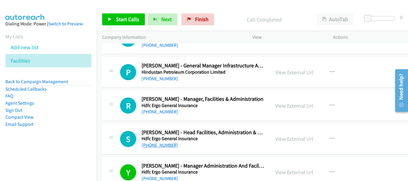
click at [172, 145] on link "[PHONE_NUMBER]" at bounding box center [160, 145] width 36 height 6
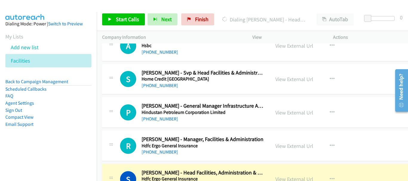
scroll to position [2129, 0]
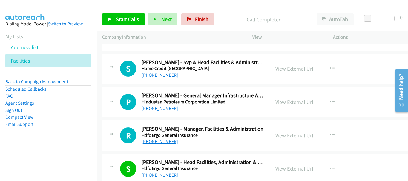
click at [173, 140] on link "[PHONE_NUMBER]" at bounding box center [160, 142] width 36 height 6
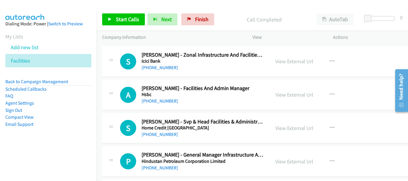
scroll to position [2069, 0]
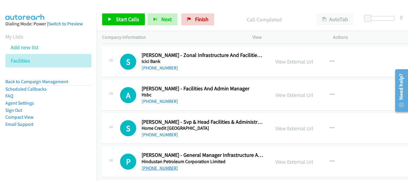
click at [156, 169] on link "[PHONE_NUMBER]" at bounding box center [160, 168] width 36 height 6
click at [165, 134] on link "[PHONE_NUMBER]" at bounding box center [160, 135] width 36 height 6
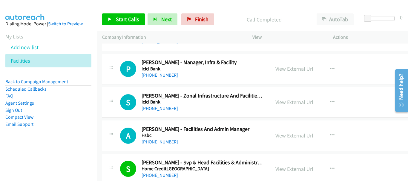
scroll to position [2039, 0]
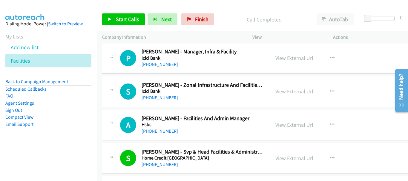
click at [163, 134] on div "[PHONE_NUMBER]" at bounding box center [203, 131] width 123 height 7
click at [163, 131] on link "[PHONE_NUMBER]" at bounding box center [160, 131] width 36 height 6
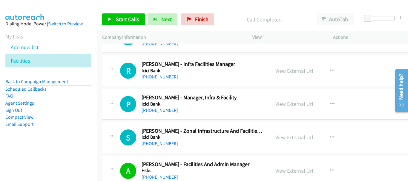
scroll to position [1979, 0]
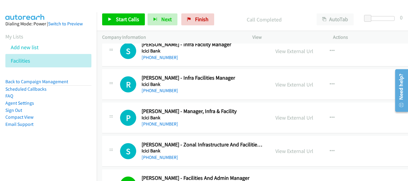
click at [168, 129] on div "P Callback Scheduled [PERSON_NAME] - Manager, Infra & Facility Icici Bank [GEOG…" at bounding box center [259, 118] width 314 height 31
click at [168, 124] on link "[PHONE_NUMBER]" at bounding box center [160, 124] width 36 height 6
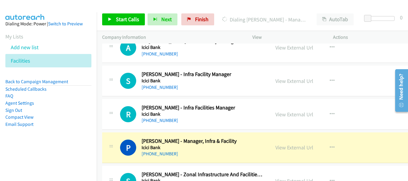
scroll to position [1920, 0]
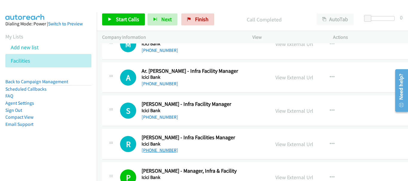
click at [171, 152] on link "[PHONE_NUMBER]" at bounding box center [160, 151] width 36 height 6
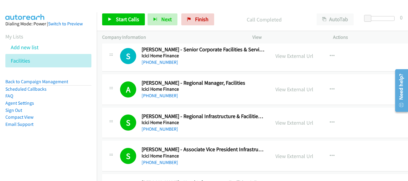
scroll to position [1113, 0]
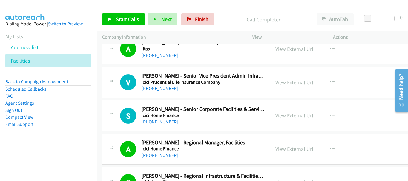
click at [162, 121] on link "[PHONE_NUMBER]" at bounding box center [160, 122] width 36 height 6
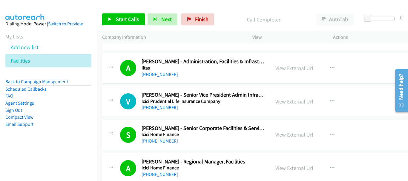
scroll to position [1083, 0]
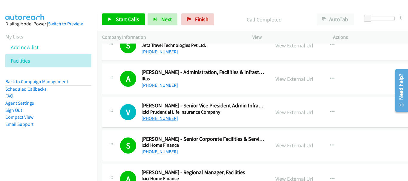
click at [158, 120] on link "[PHONE_NUMBER]" at bounding box center [160, 119] width 36 height 6
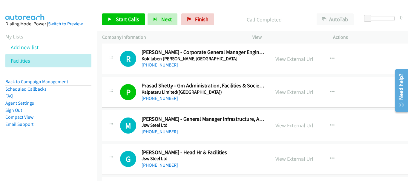
scroll to position [934, 0]
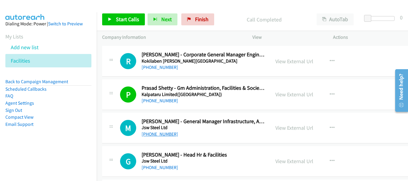
click at [147, 137] on link "[PHONE_NUMBER]" at bounding box center [160, 134] width 36 height 6
